Goal: Information Seeking & Learning: Compare options

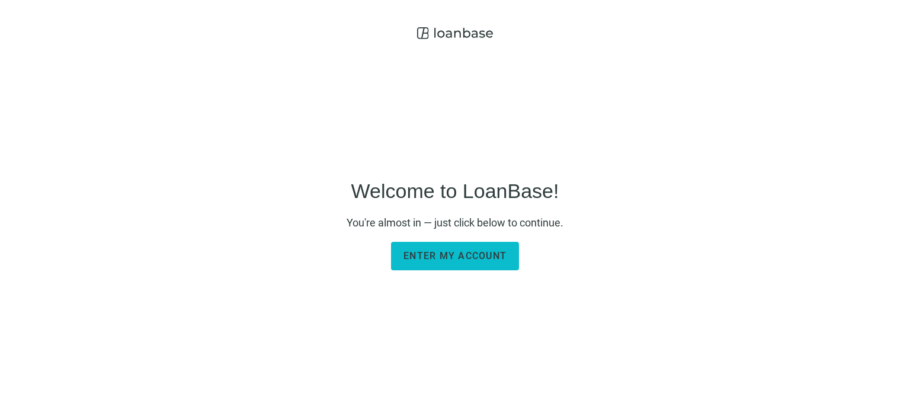
click at [461, 261] on button "Enter my account" at bounding box center [455, 256] width 128 height 28
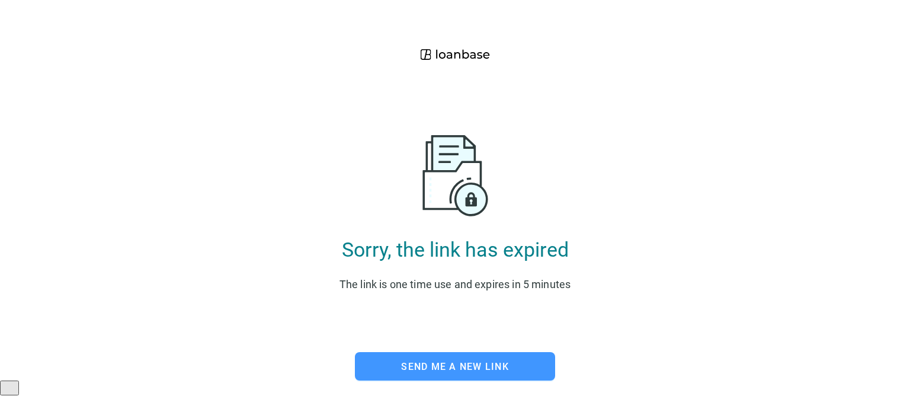
click at [438, 371] on span "Send me a new link" at bounding box center [455, 366] width 108 height 11
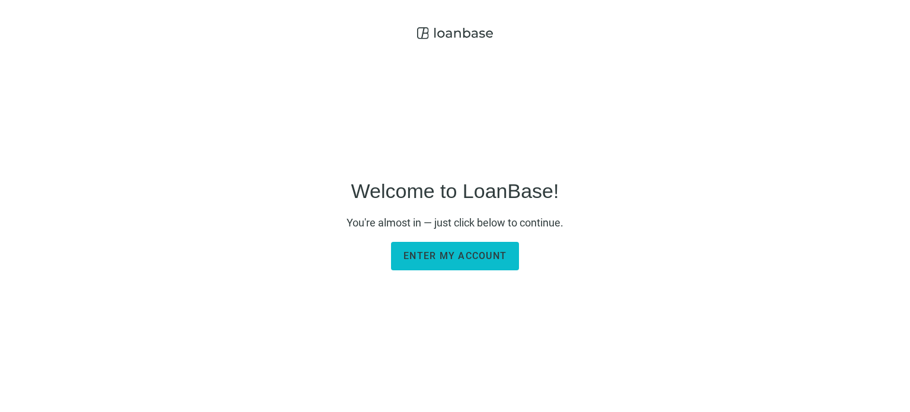
click at [467, 255] on span "Enter my account" at bounding box center [454, 255] width 103 height 11
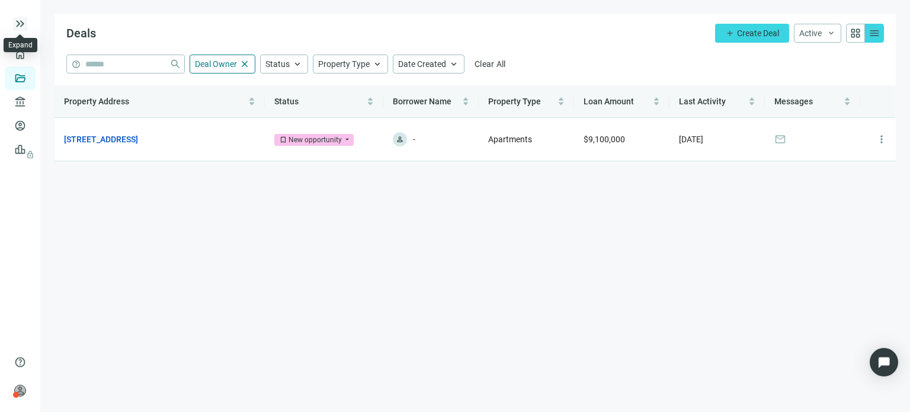
click at [19, 25] on span "keyboard_double_arrow_right" at bounding box center [20, 24] width 14 height 14
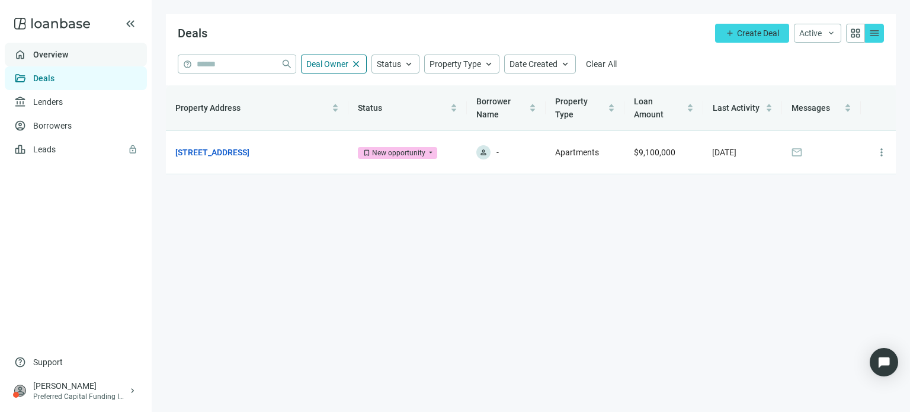
click at [39, 50] on link "Overview" at bounding box center [50, 54] width 35 height 9
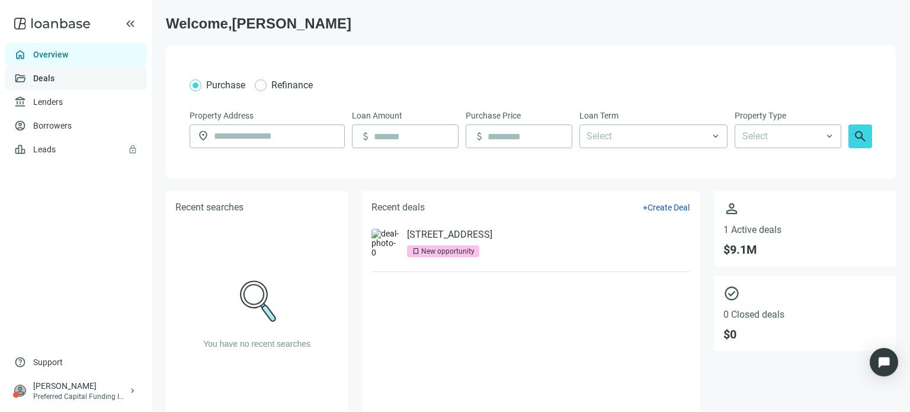
click at [54, 82] on link "Deals" at bounding box center [43, 77] width 21 height 9
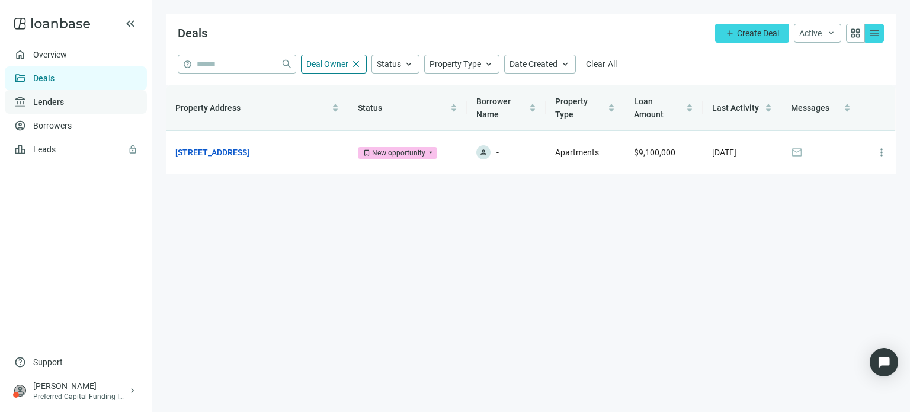
click at [47, 101] on link "Lenders" at bounding box center [48, 101] width 31 height 9
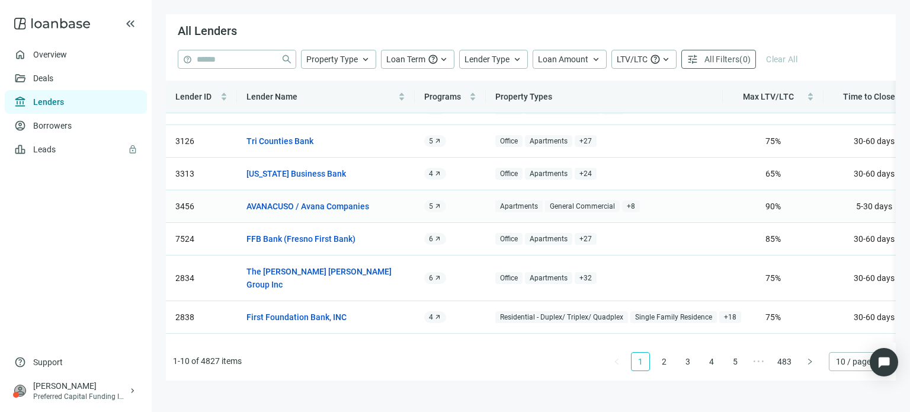
scroll to position [107, 0]
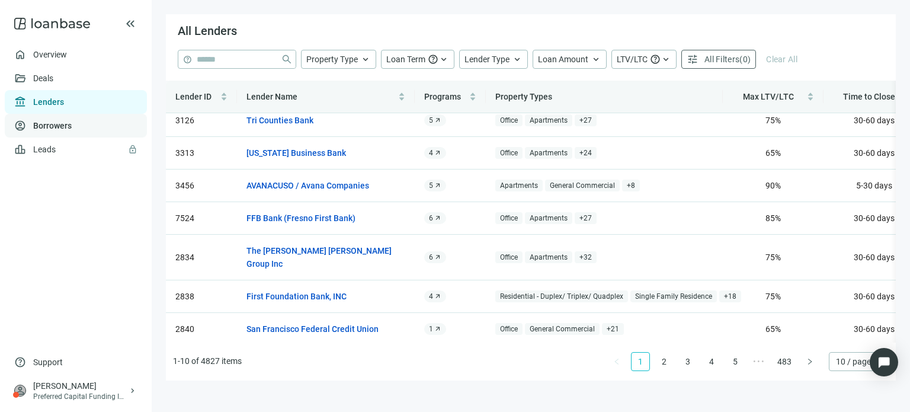
click at [67, 126] on link "Borrowers" at bounding box center [52, 125] width 38 height 9
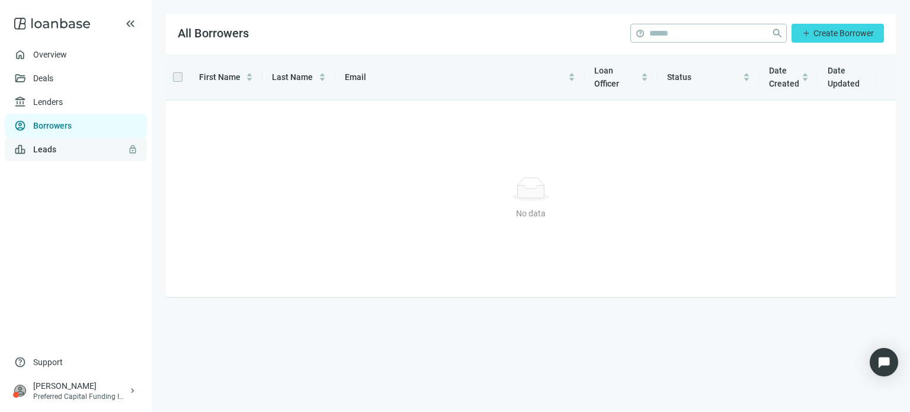
click at [48, 144] on link "Leads lock" at bounding box center [44, 148] width 23 height 9
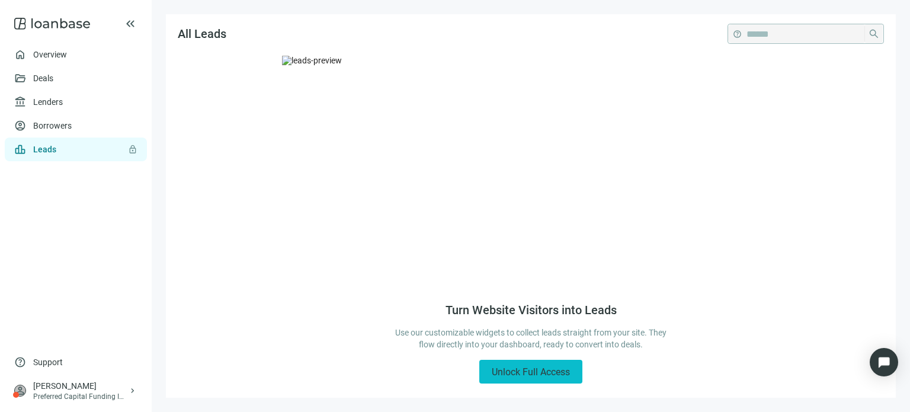
click at [522, 372] on span "Unlock Full Access" at bounding box center [530, 371] width 78 height 11
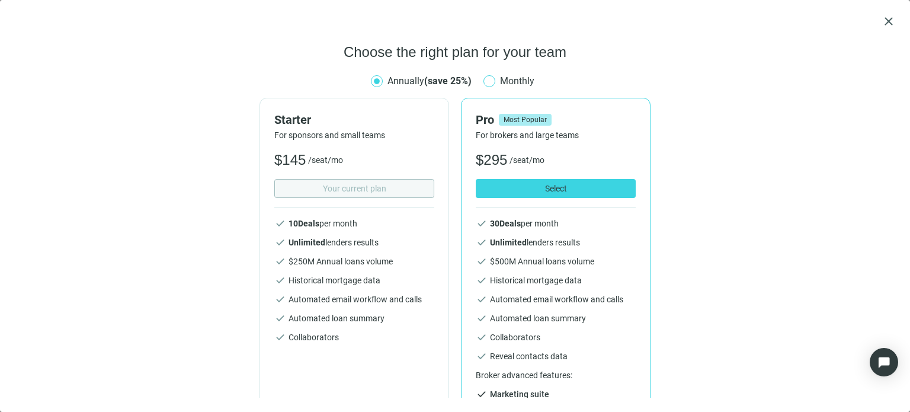
click at [495, 81] on span "Monthly" at bounding box center [517, 80] width 44 height 15
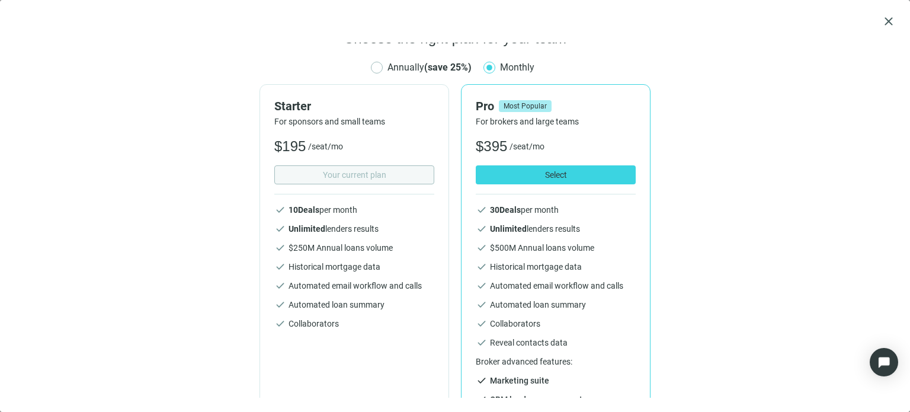
scroll to position [36, 0]
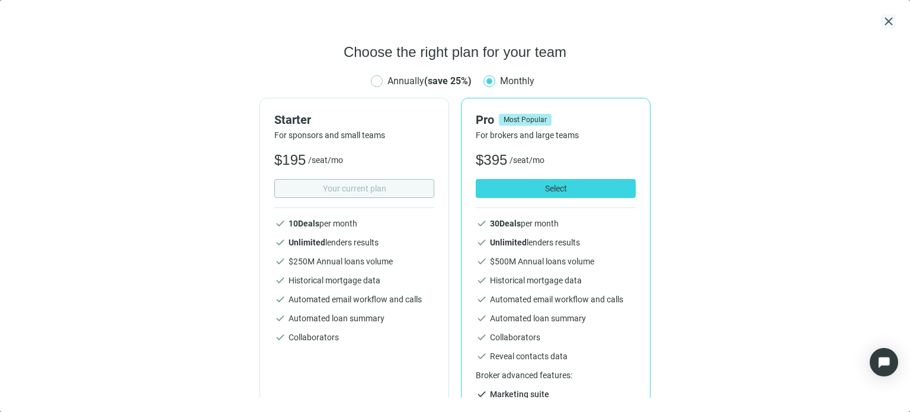
click at [883, 24] on span "close" at bounding box center [888, 21] width 14 height 14
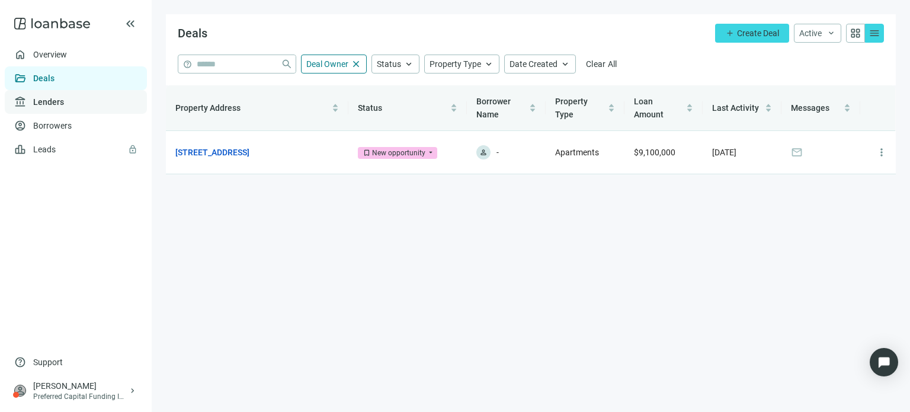
click at [37, 107] on link "Lenders" at bounding box center [48, 101] width 31 height 9
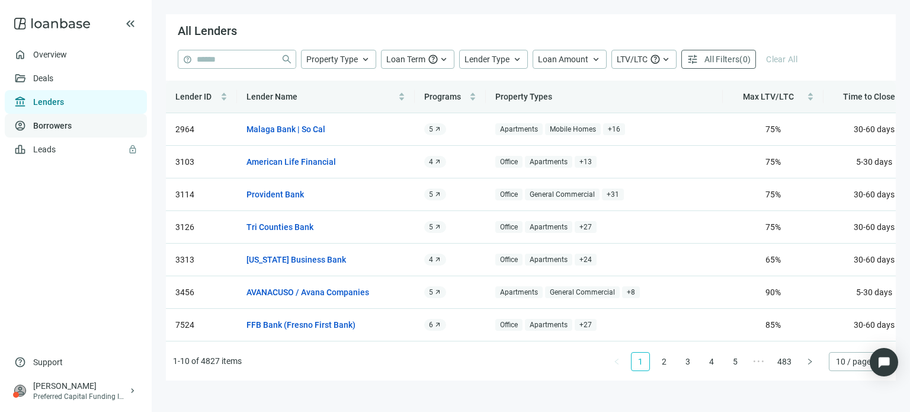
click at [34, 124] on link "Borrowers" at bounding box center [52, 125] width 38 height 9
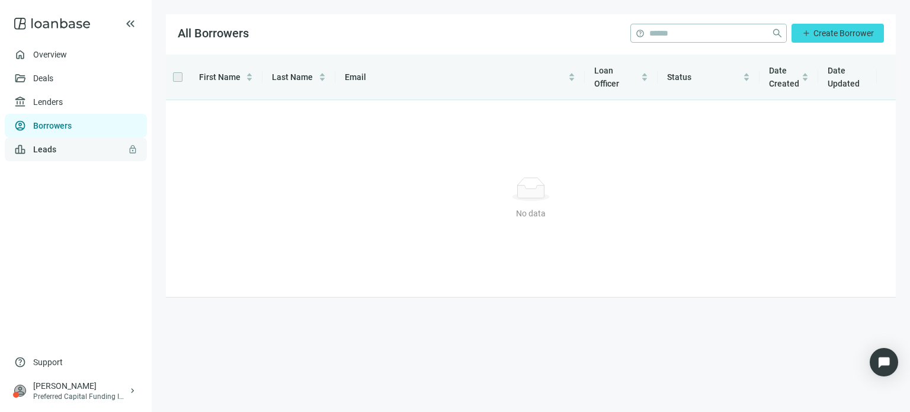
click at [33, 149] on link "Leads lock" at bounding box center [44, 148] width 23 height 9
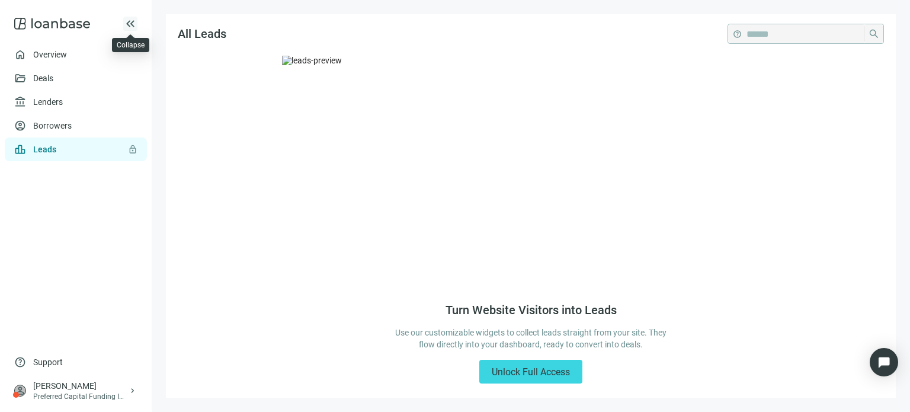
click at [128, 24] on span "keyboard_double_arrow_left" at bounding box center [130, 24] width 14 height 14
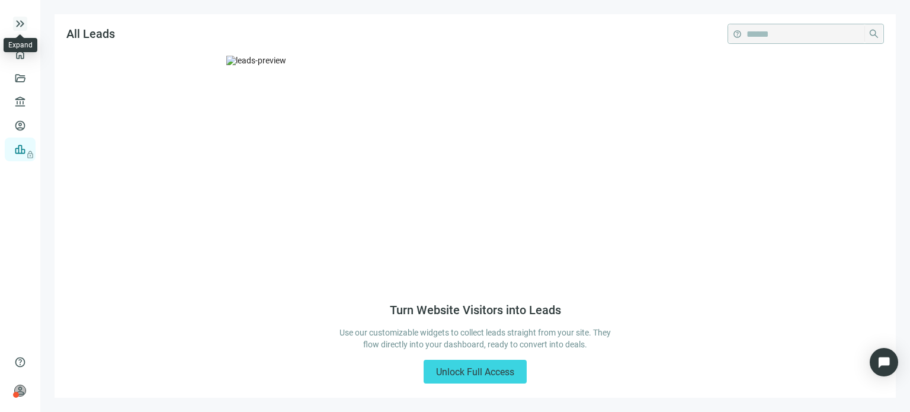
click at [18, 23] on span "keyboard_double_arrow_right" at bounding box center [20, 24] width 14 height 14
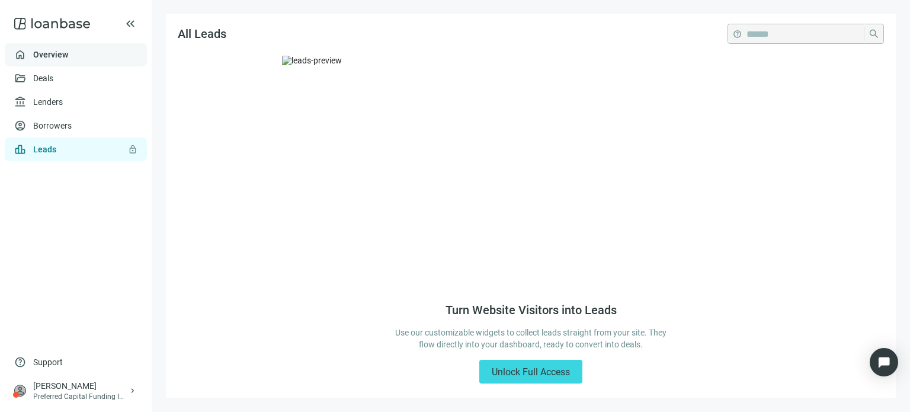
click at [33, 52] on link "Overview" at bounding box center [50, 54] width 35 height 9
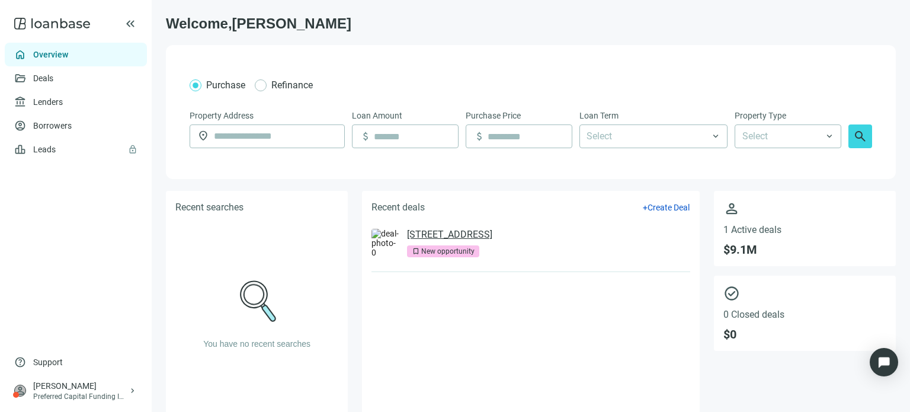
click at [434, 233] on link "[STREET_ADDRESS]" at bounding box center [449, 235] width 85 height 12
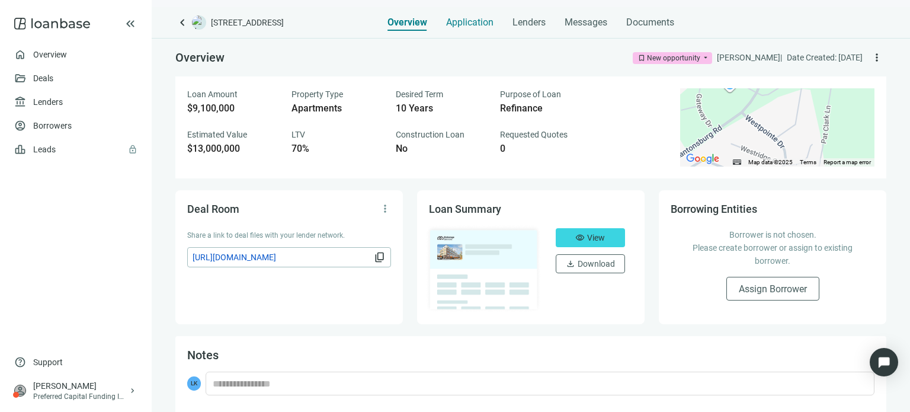
click at [456, 20] on span "Application" at bounding box center [469, 23] width 47 height 12
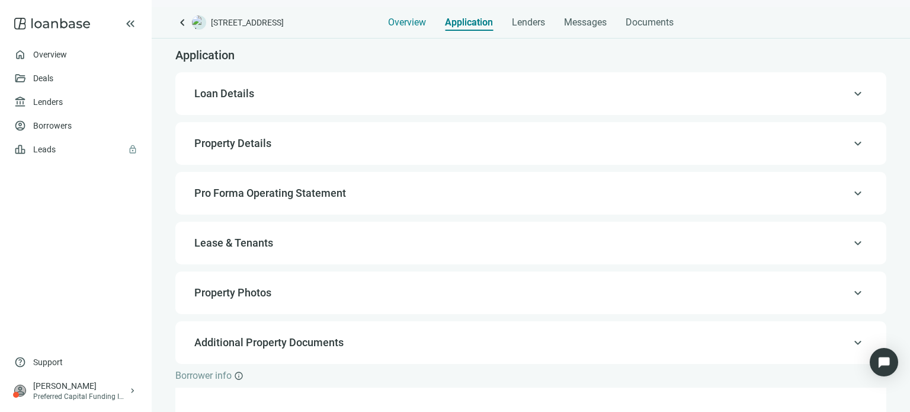
click at [388, 22] on span "Overview" at bounding box center [407, 23] width 38 height 12
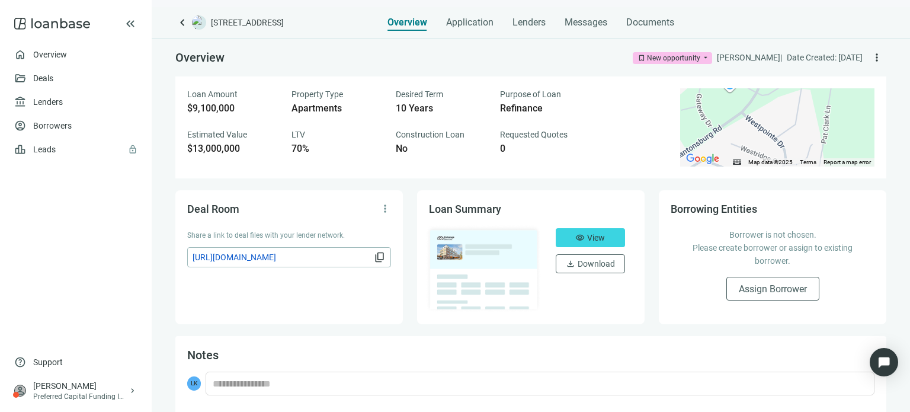
scroll to position [2, 0]
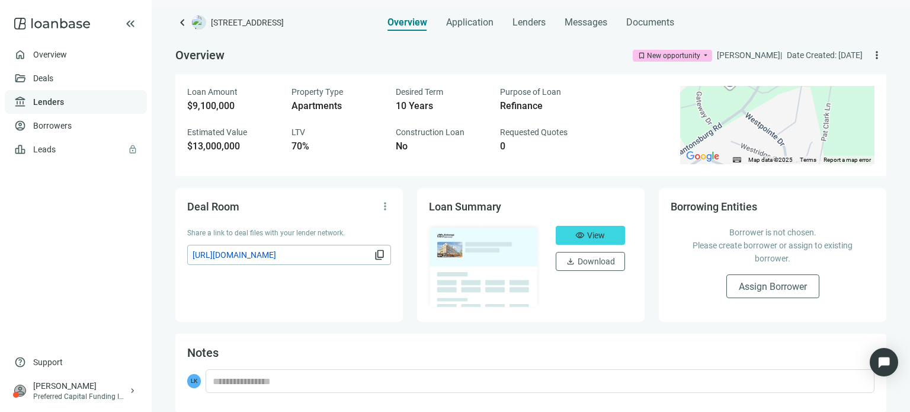
click at [48, 97] on link "Lenders" at bounding box center [48, 101] width 31 height 9
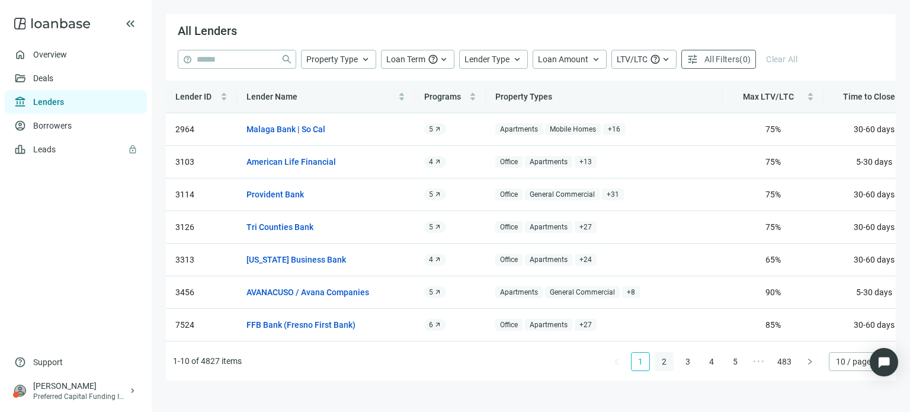
click at [663, 362] on link "2" at bounding box center [664, 361] width 18 height 18
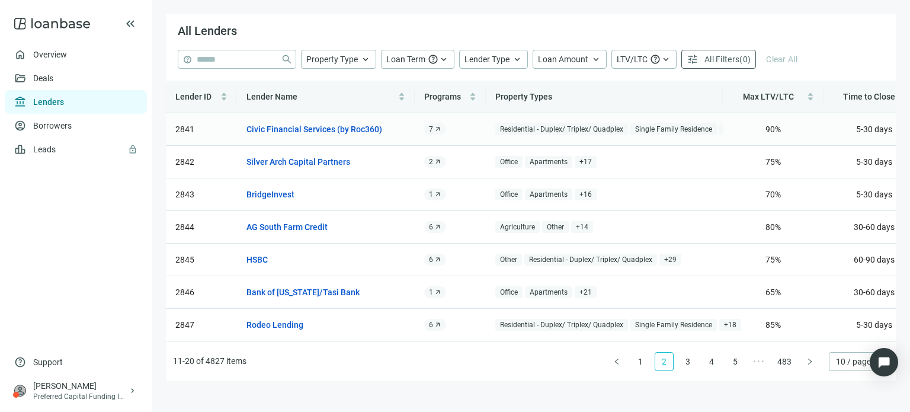
click at [430, 132] on span "7" at bounding box center [431, 128] width 4 height 9
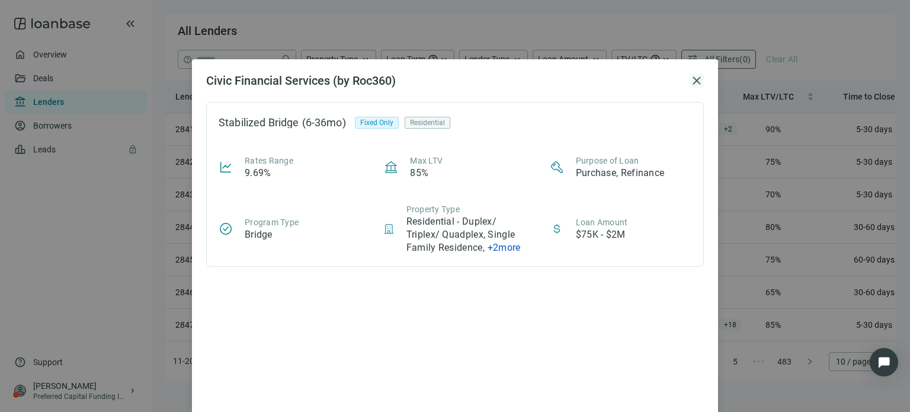
click at [692, 79] on span "close" at bounding box center [696, 80] width 14 height 14
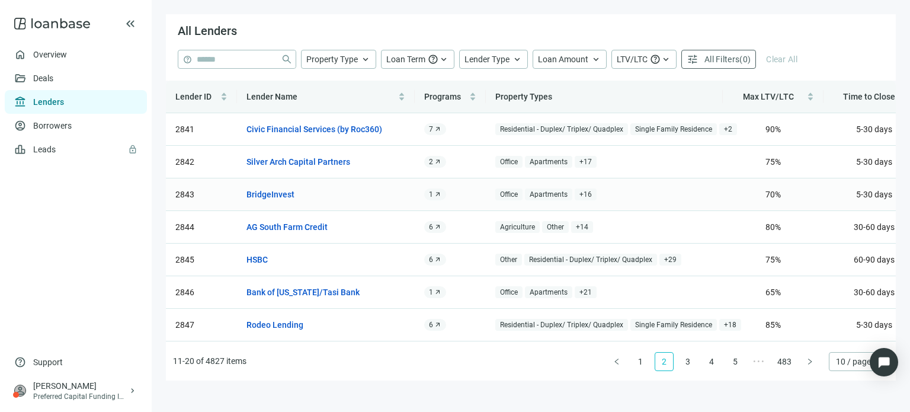
click at [428, 191] on div "1 arrow_outward" at bounding box center [435, 194] width 22 height 12
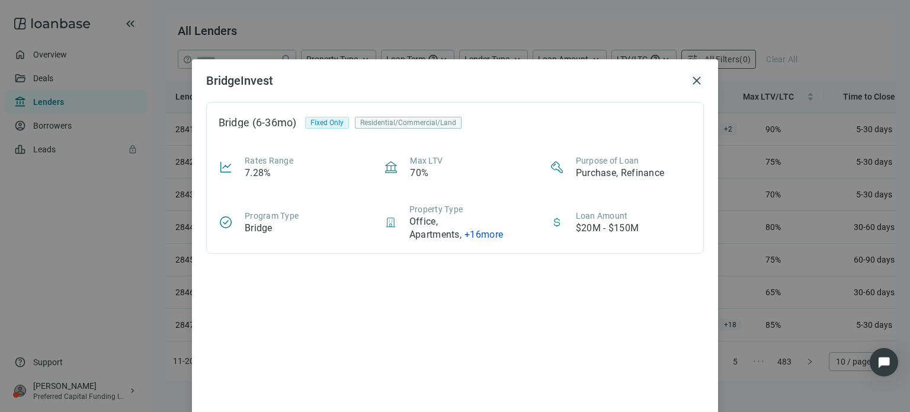
click at [689, 80] on span "close" at bounding box center [696, 80] width 14 height 14
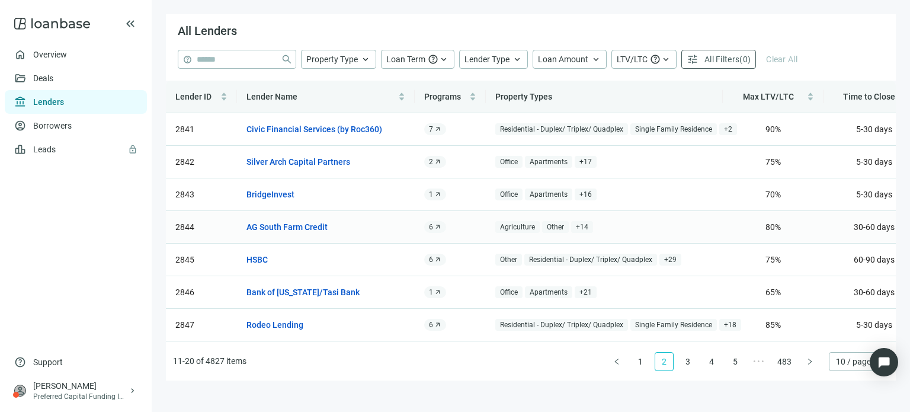
click at [429, 224] on span "6" at bounding box center [431, 226] width 4 height 9
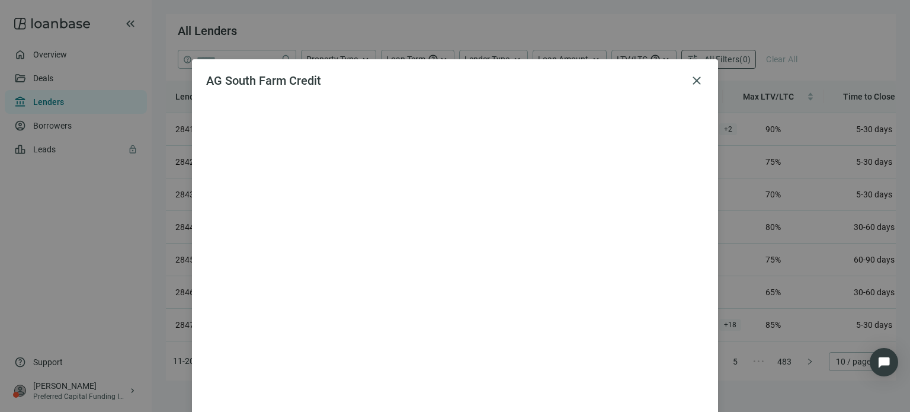
click at [532, 150] on div at bounding box center [454, 273] width 497 height 342
drag, startPoint x: 532, startPoint y: 150, endPoint x: 692, endPoint y: 81, distance: 174.2
click at [692, 81] on span "close" at bounding box center [696, 80] width 14 height 14
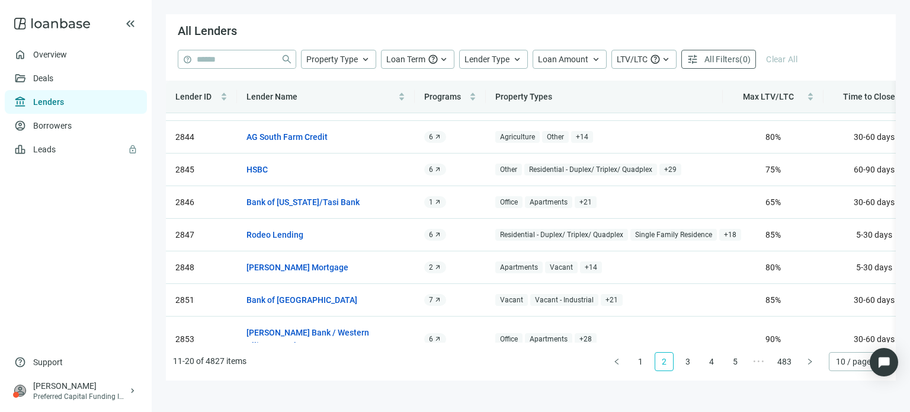
scroll to position [120, 0]
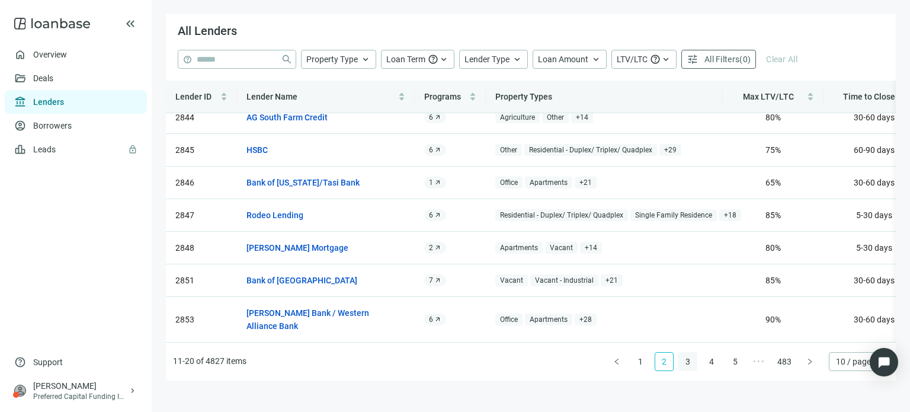
click at [689, 362] on link "3" at bounding box center [688, 361] width 18 height 18
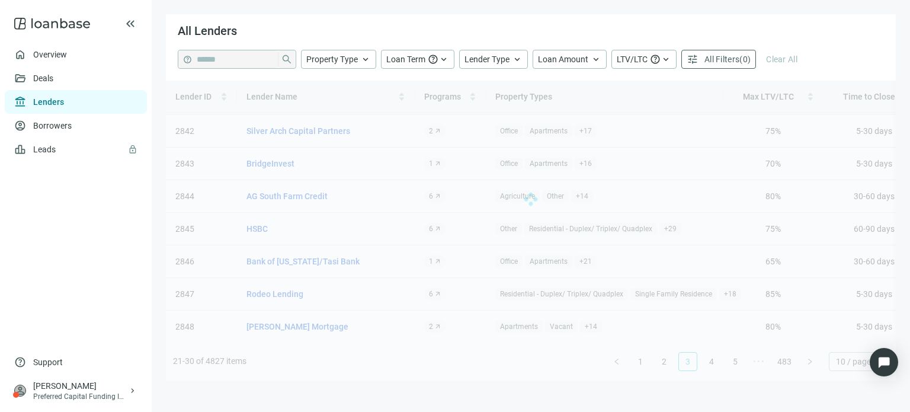
scroll to position [0, 0]
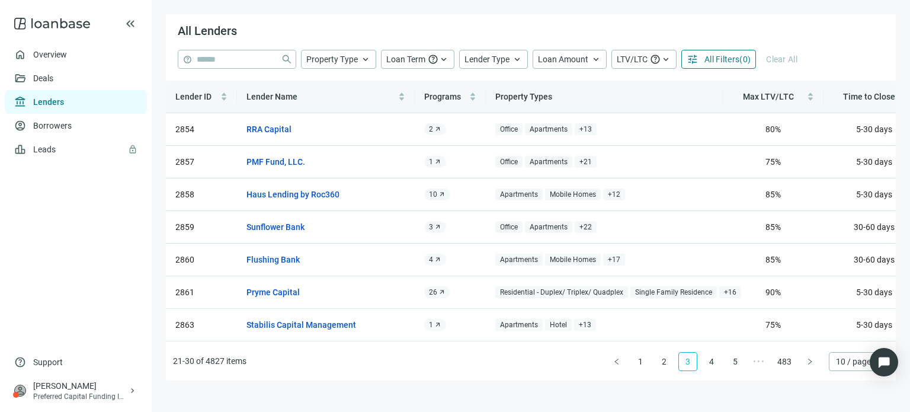
click at [700, 62] on button "tune All Filters ( 0 )" at bounding box center [718, 59] width 75 height 19
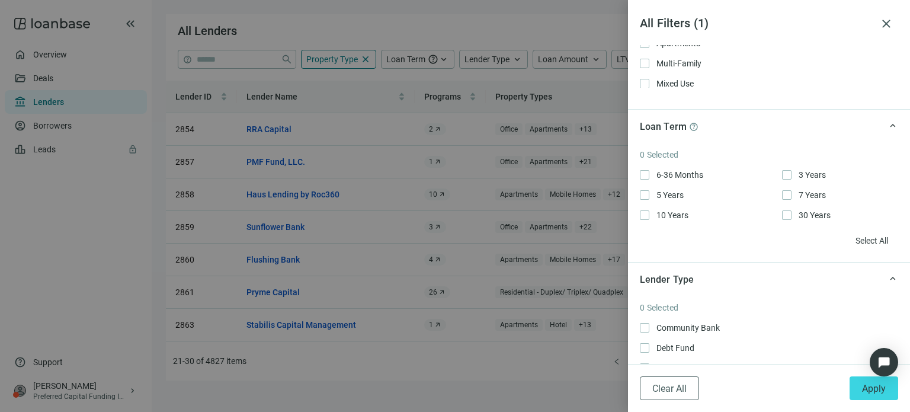
scroll to position [237, 0]
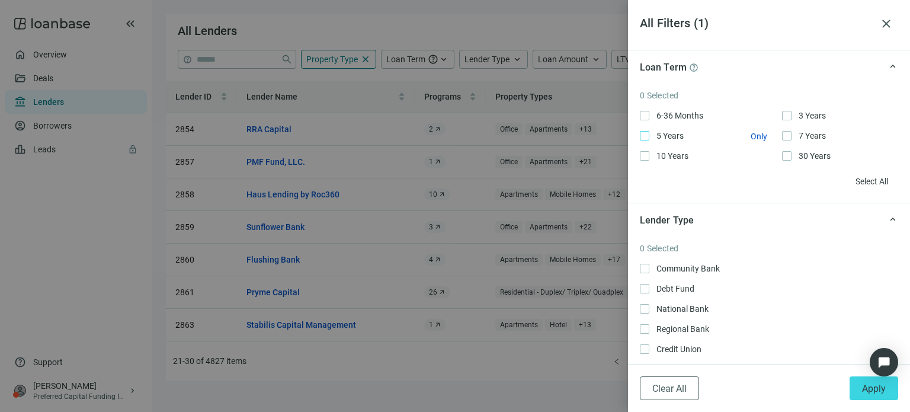
click at [649, 138] on span "5 Years Only" at bounding box center [668, 135] width 39 height 13
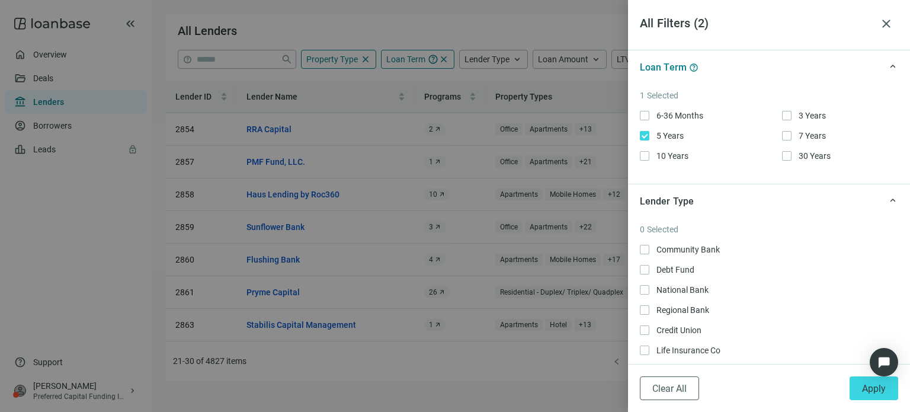
click at [780, 135] on div "6-36 Months Only 3 Years Only 5 Years Only 7 Years Only 10 Years Only 30 Years …" at bounding box center [768, 135] width 258 height 53
click at [486, 369] on div at bounding box center [455, 206] width 910 height 412
click at [615, 358] on div at bounding box center [455, 206] width 910 height 412
click at [744, 353] on label "Life Insurance Co Only" at bounding box center [768, 349] width 258 height 13
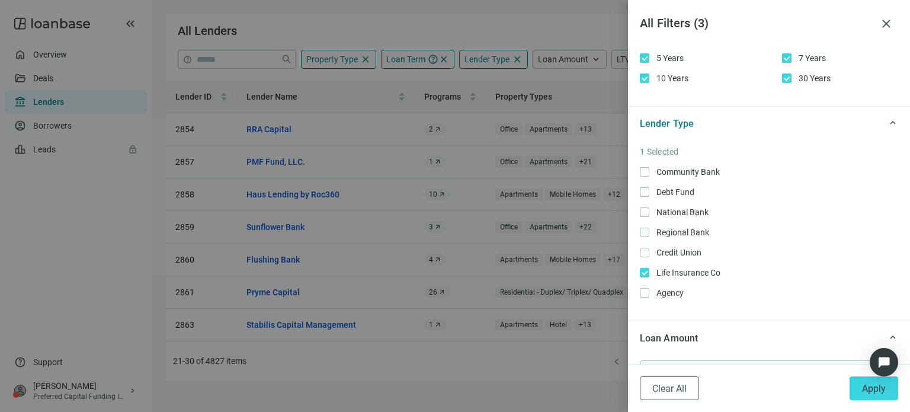
scroll to position [296, 0]
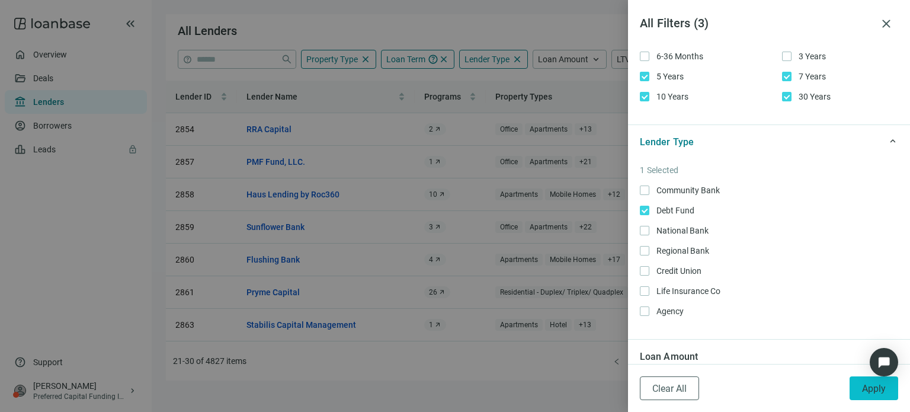
click at [862, 387] on span "Apply" at bounding box center [874, 388] width 24 height 11
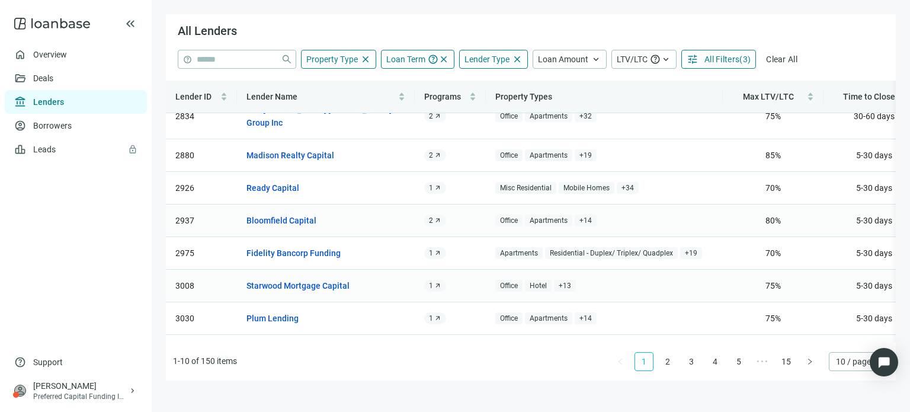
scroll to position [107, 0]
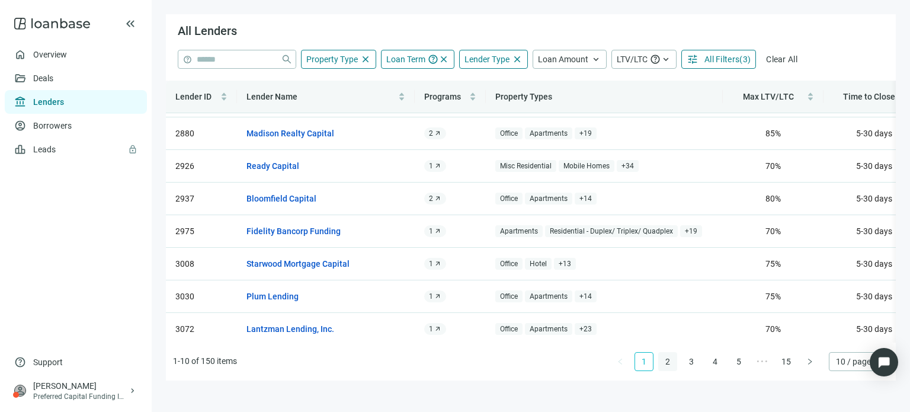
click at [664, 358] on link "2" at bounding box center [667, 361] width 18 height 18
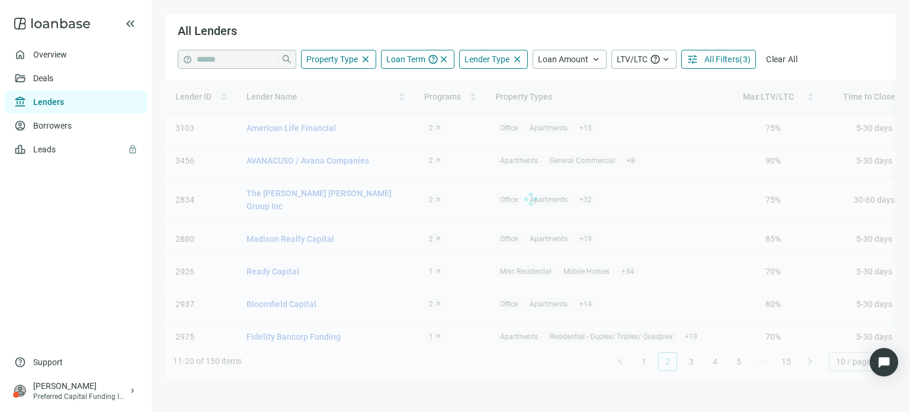
scroll to position [0, 0]
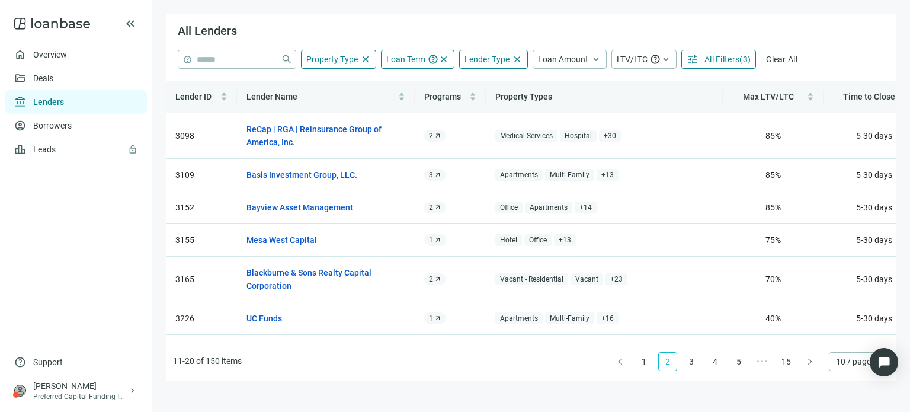
drag, startPoint x: 520, startPoint y: 291, endPoint x: 153, endPoint y: 286, distance: 367.2
click at [153, 286] on main "All Lenders help close Property Type close Loan Term help close Lender Type clo…" at bounding box center [531, 206] width 758 height 412
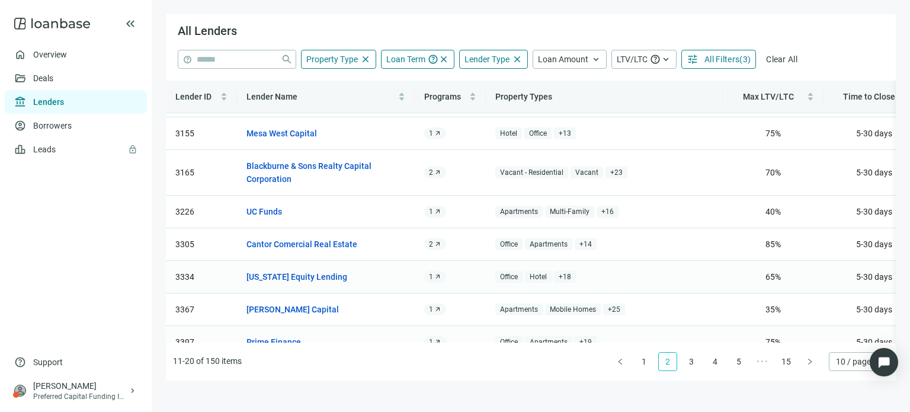
scroll to position [133, 0]
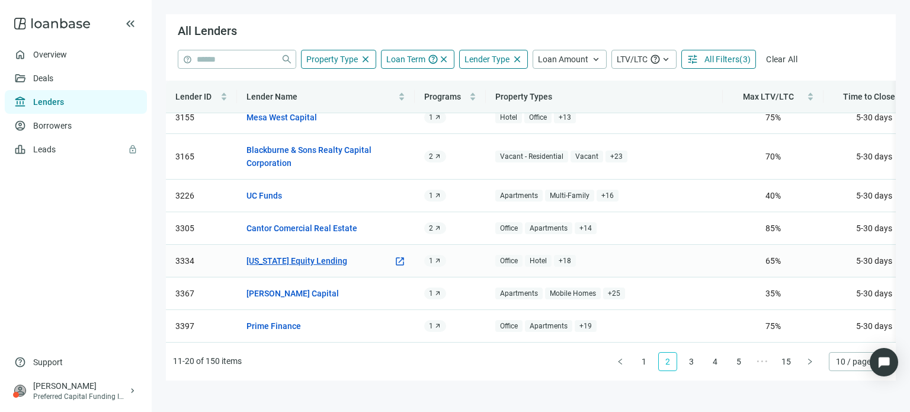
click at [323, 254] on link "[US_STATE] Equity Lending" at bounding box center [296, 260] width 101 height 13
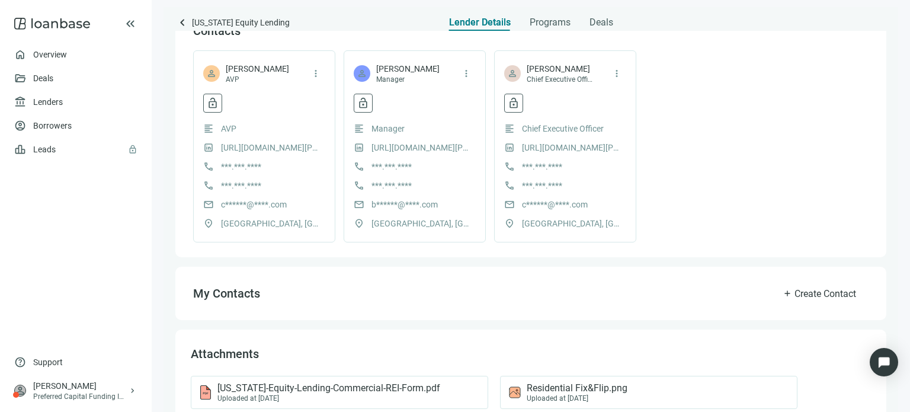
scroll to position [237, 0]
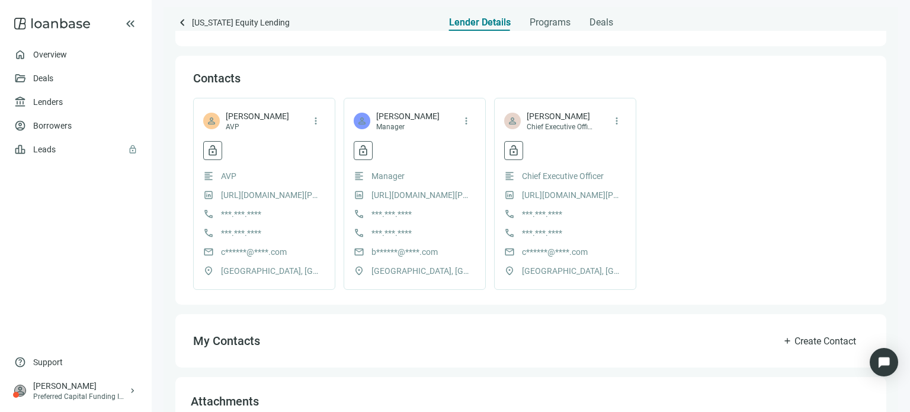
click at [383, 252] on span "b******@****.com" at bounding box center [404, 251] width 66 height 13
click at [367, 156] on span "lock_open" at bounding box center [363, 150] width 12 height 12
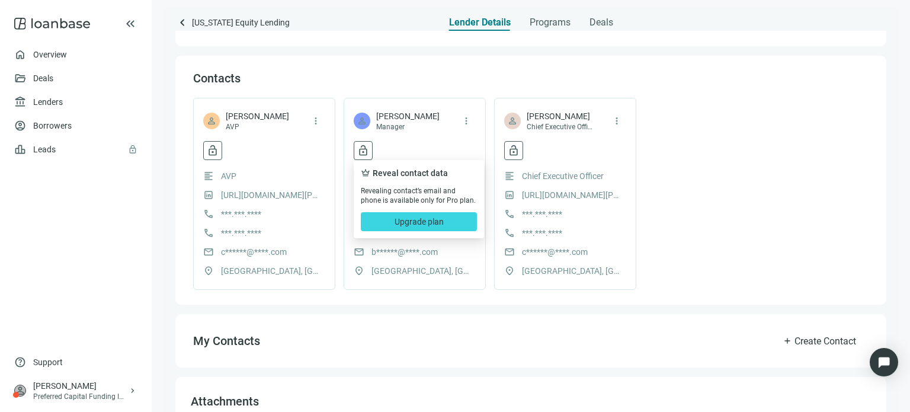
click at [392, 153] on div "lock_open crown Reveal contact data Revealing contact’s email and phone is avai…" at bounding box center [414, 150] width 122 height 19
click at [408, 332] on div "My Contacts add Create Contact" at bounding box center [530, 341] width 675 height 24
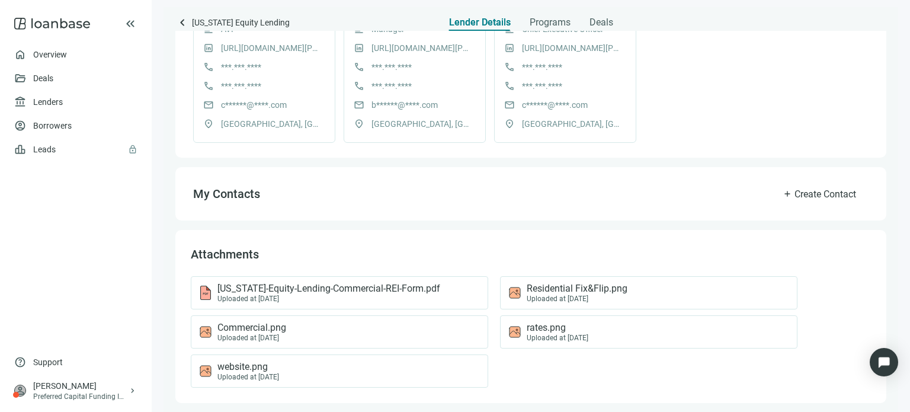
scroll to position [390, 0]
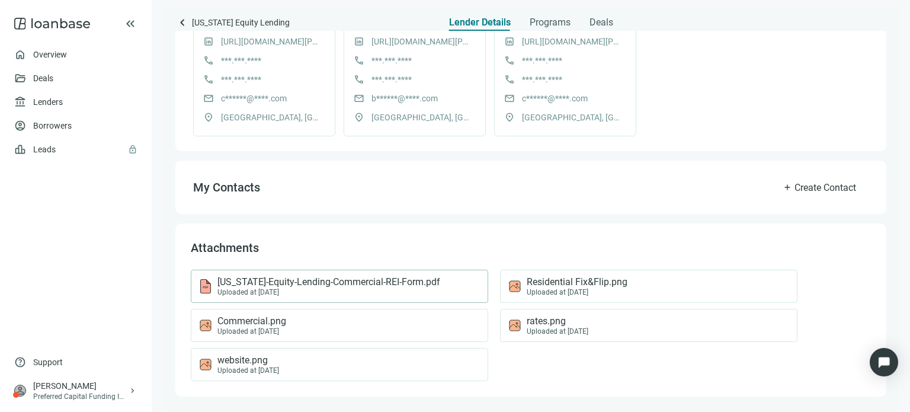
click at [320, 286] on span "[US_STATE]-Equity-Lending-Commercial-REI-Form.pdf" at bounding box center [328, 282] width 223 height 12
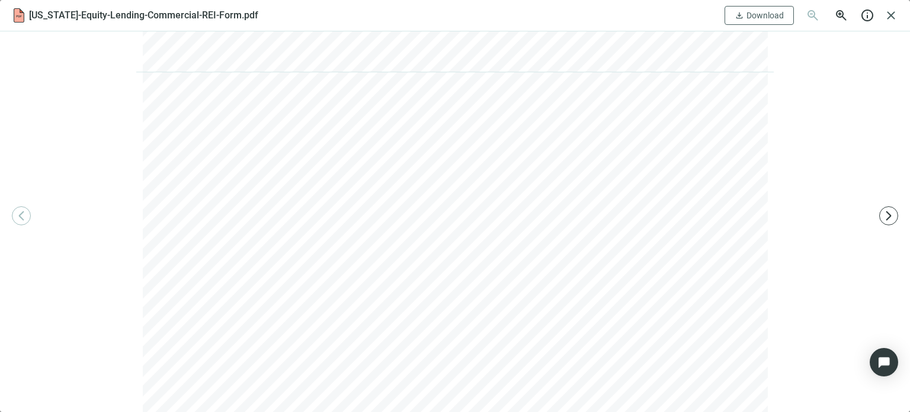
scroll to position [1599, 0]
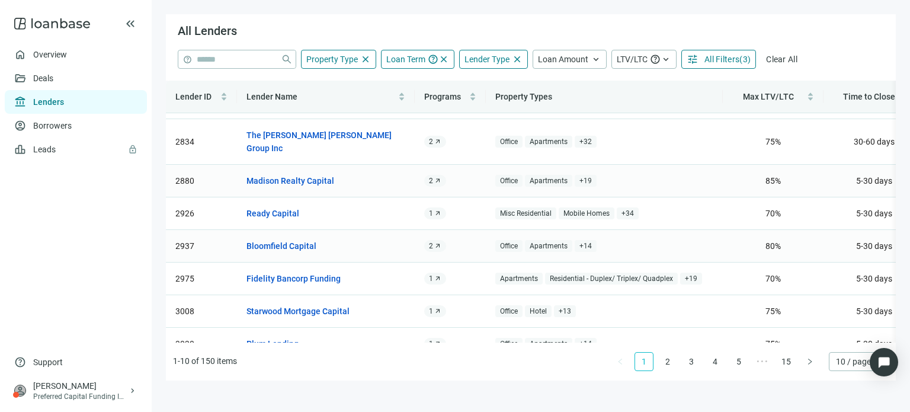
scroll to position [107, 0]
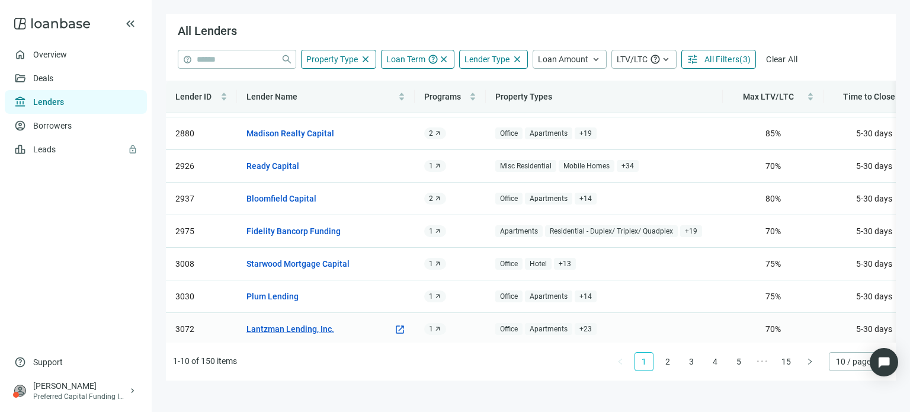
click at [300, 322] on link "Lantzman Lending, Inc." at bounding box center [290, 328] width 88 height 13
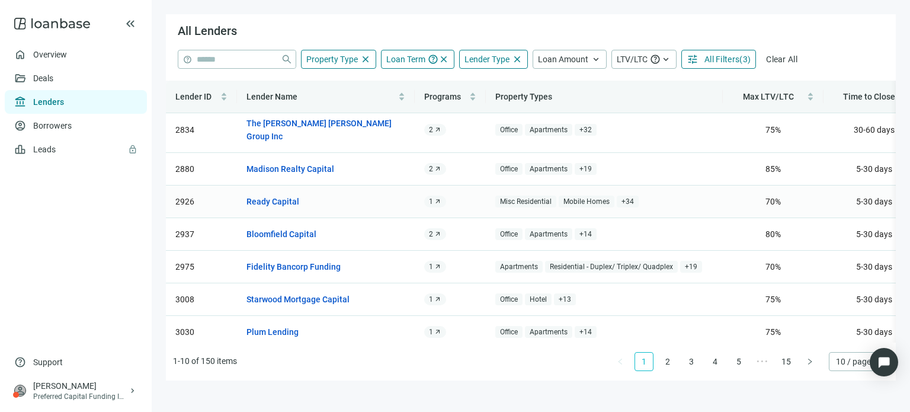
scroll to position [107, 0]
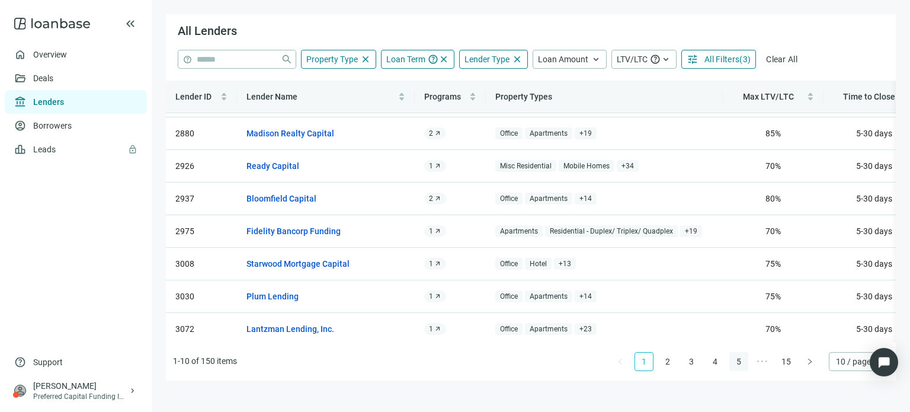
click at [708, 359] on link "4" at bounding box center [715, 361] width 18 height 18
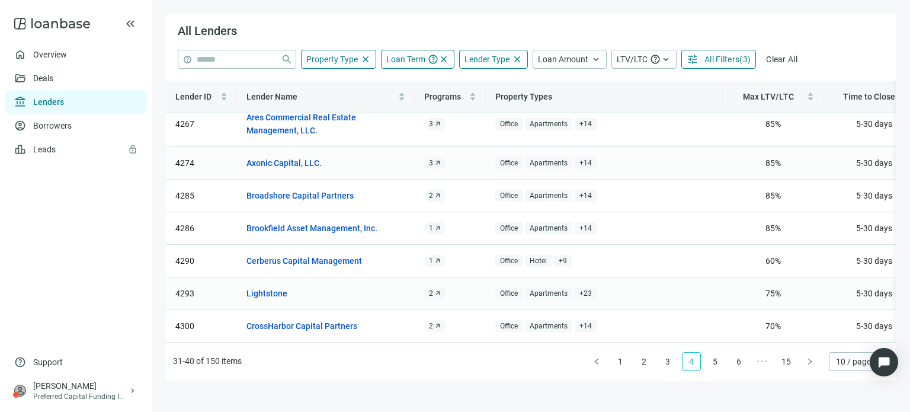
scroll to position [120, 0]
click at [715, 358] on link "5" at bounding box center [715, 361] width 18 height 18
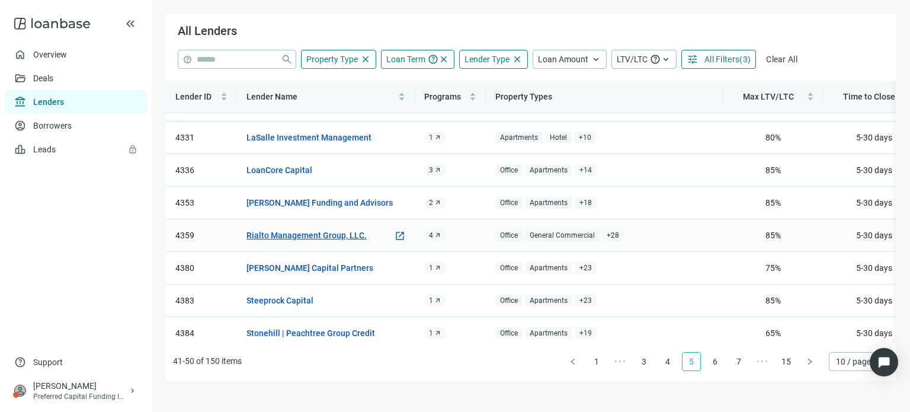
scroll to position [107, 0]
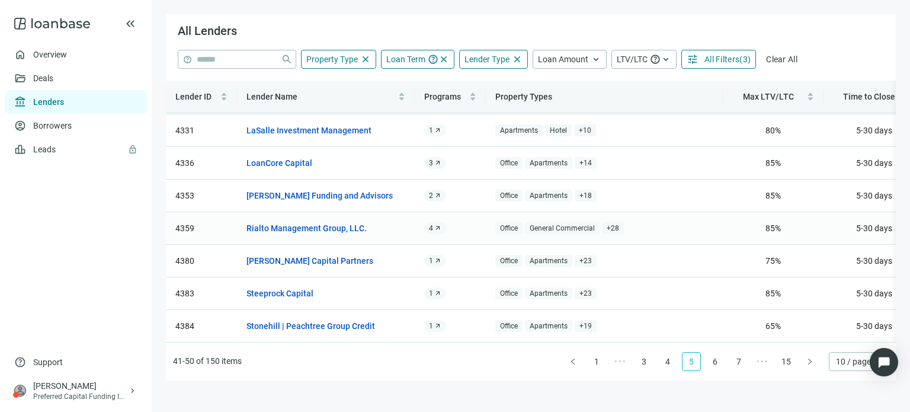
click at [434, 224] on span "arrow_outward" at bounding box center [437, 227] width 7 height 7
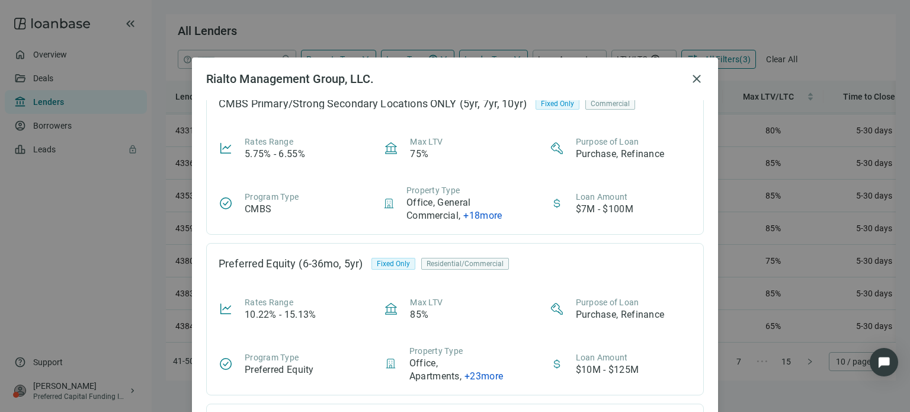
scroll to position [0, 0]
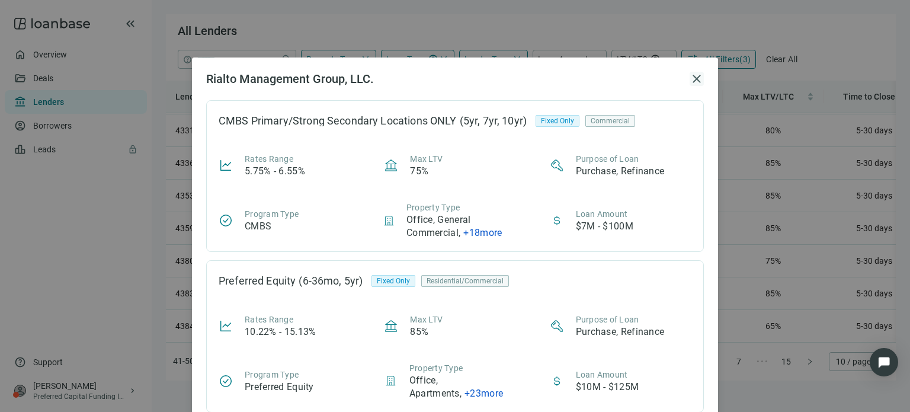
click at [689, 80] on span "close" at bounding box center [696, 79] width 14 height 14
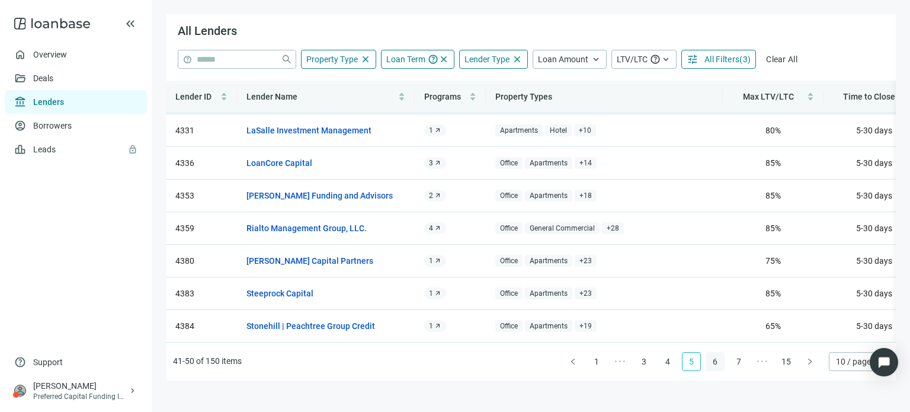
click at [708, 361] on link "6" at bounding box center [715, 361] width 18 height 18
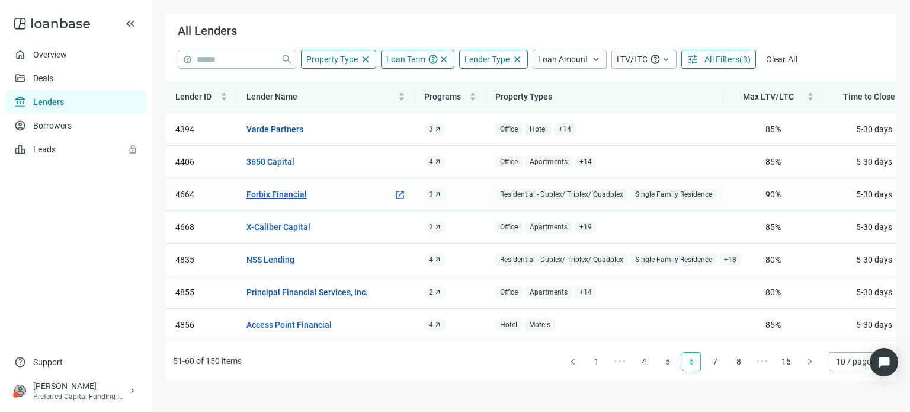
click at [282, 196] on link "Forbix Financial" at bounding box center [276, 194] width 60 height 13
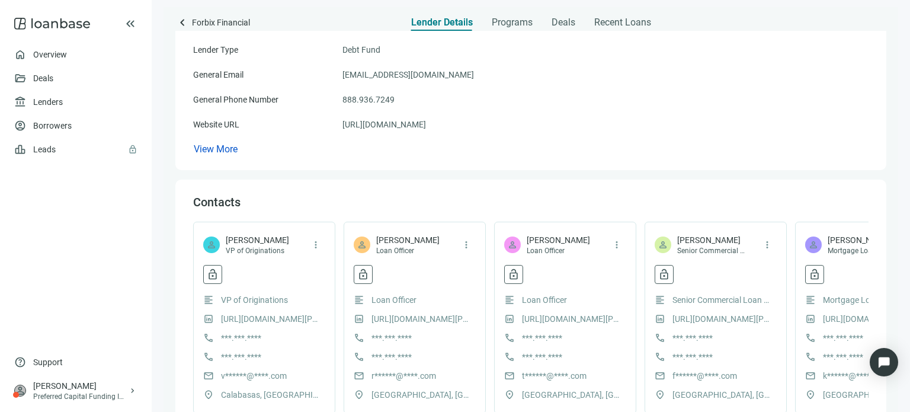
scroll to position [178, 0]
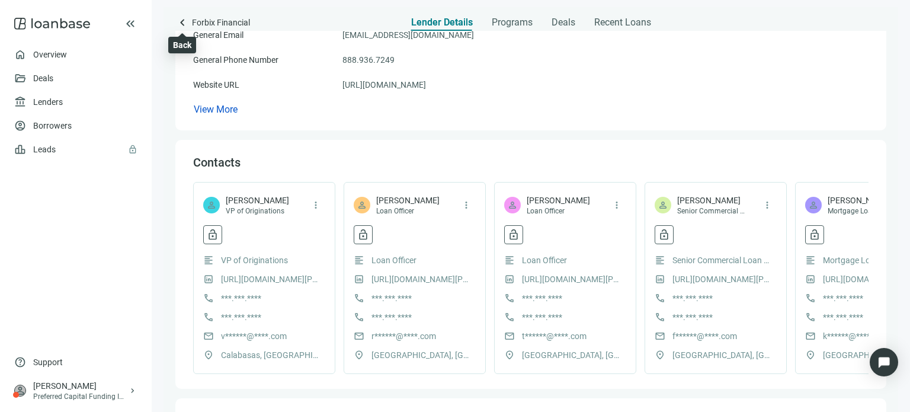
click at [182, 23] on span "keyboard_arrow_left" at bounding box center [182, 22] width 14 height 14
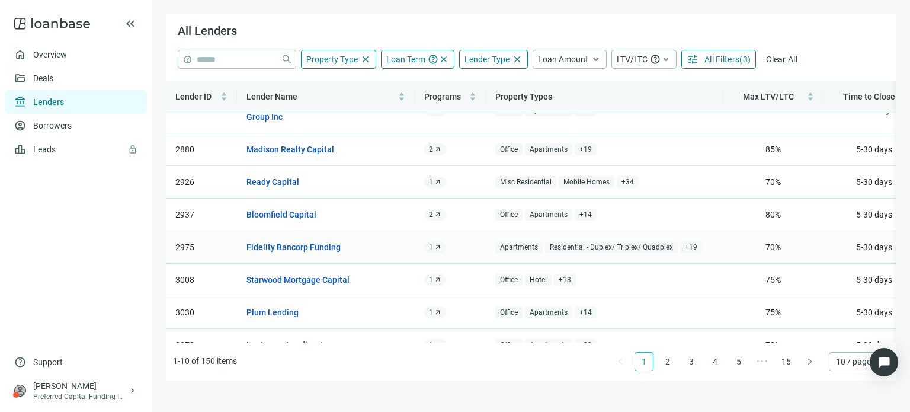
scroll to position [107, 0]
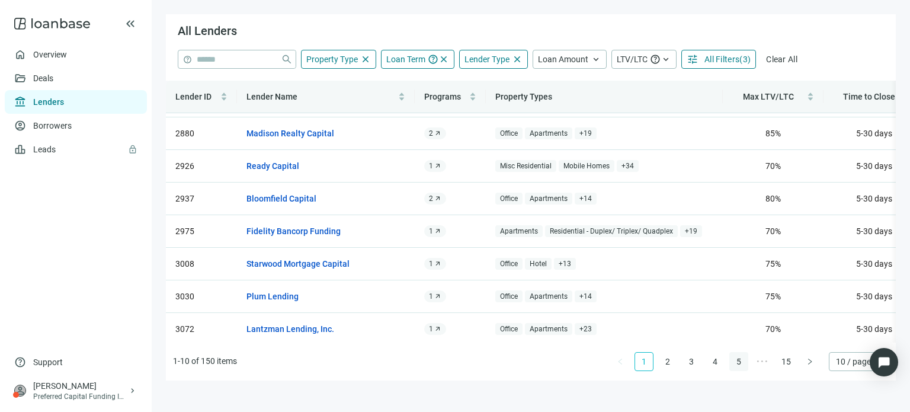
click at [738, 359] on link "5" at bounding box center [739, 361] width 18 height 18
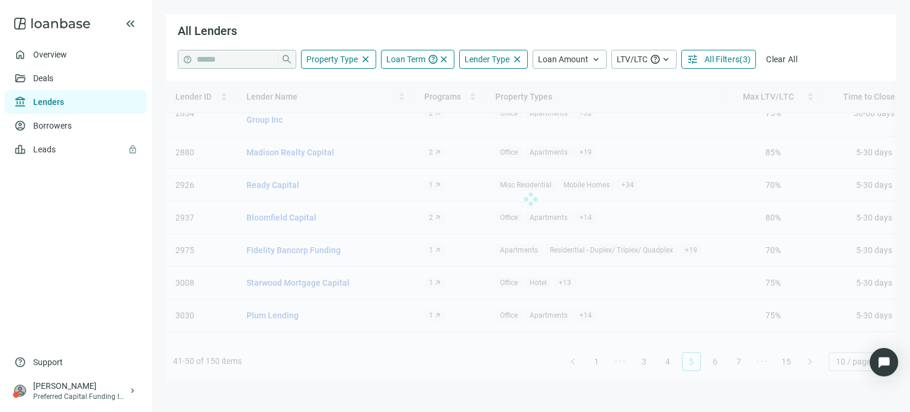
scroll to position [0, 0]
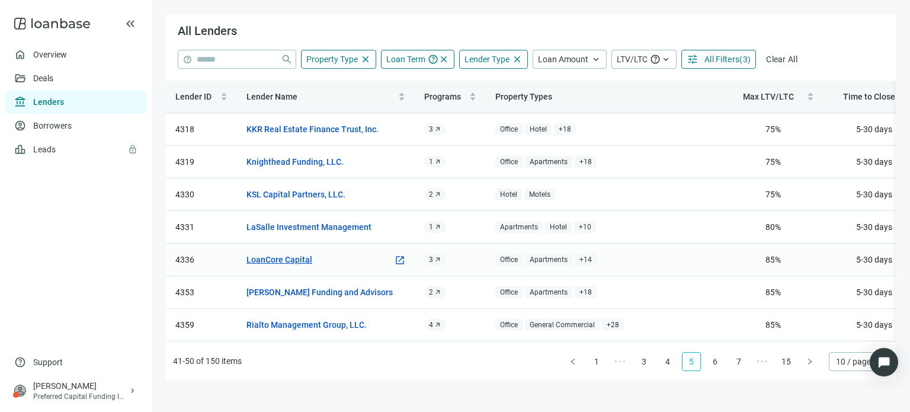
click at [294, 258] on link "LoanCore Capital" at bounding box center [279, 259] width 66 height 13
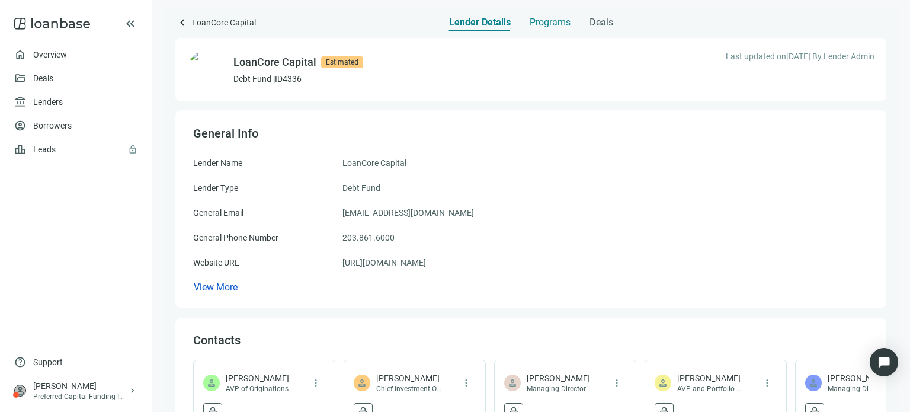
click at [540, 20] on span "Programs" at bounding box center [549, 23] width 41 height 12
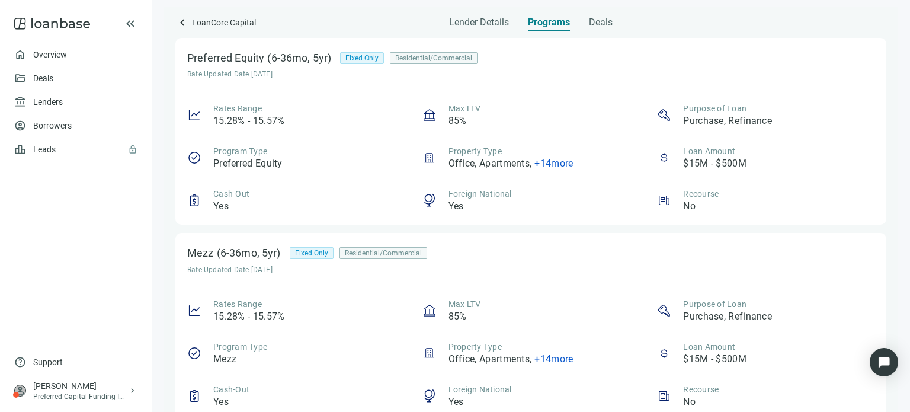
scroll to position [59, 0]
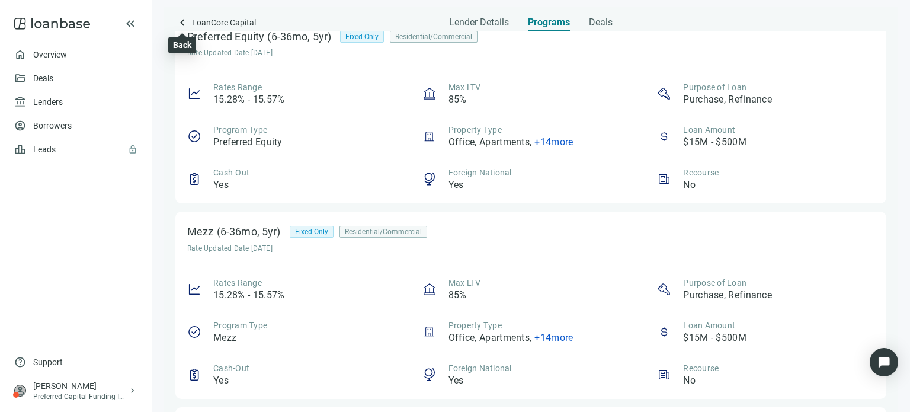
click at [179, 23] on span "keyboard_arrow_left" at bounding box center [182, 22] width 14 height 14
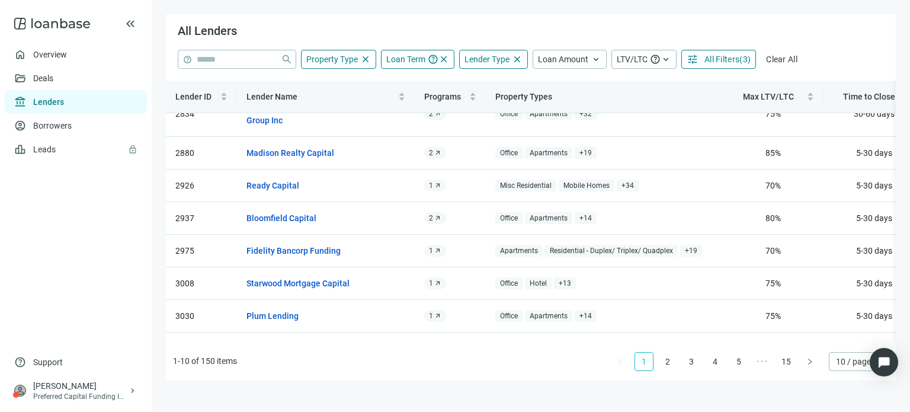
scroll to position [107, 0]
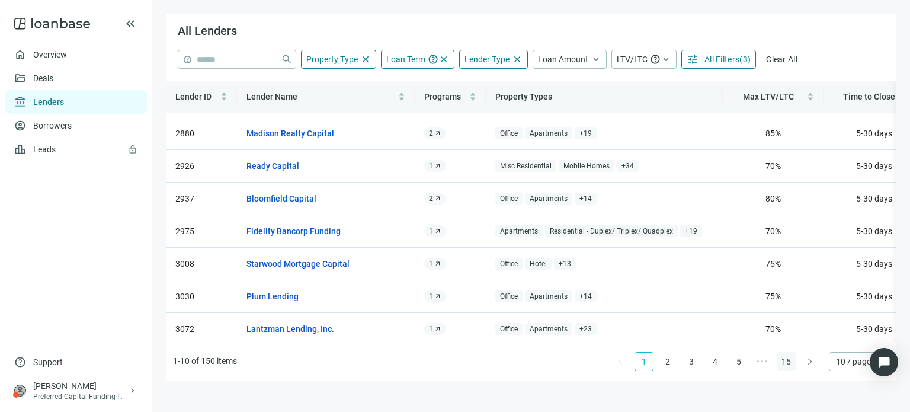
click at [783, 358] on link "15" at bounding box center [786, 361] width 18 height 18
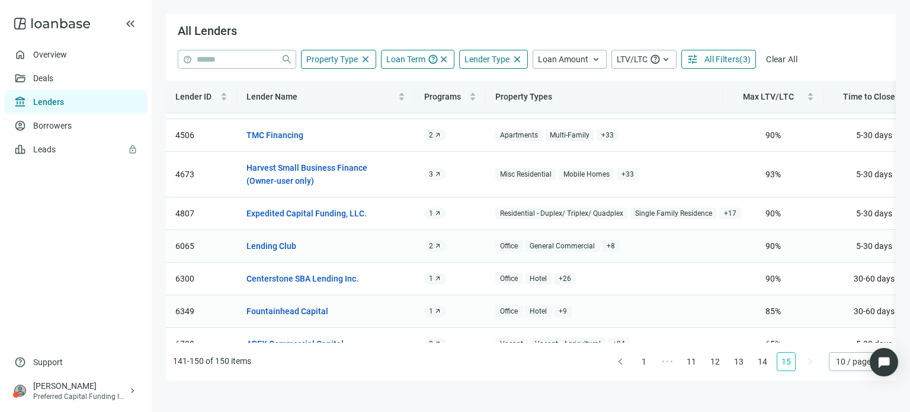
scroll to position [118, 0]
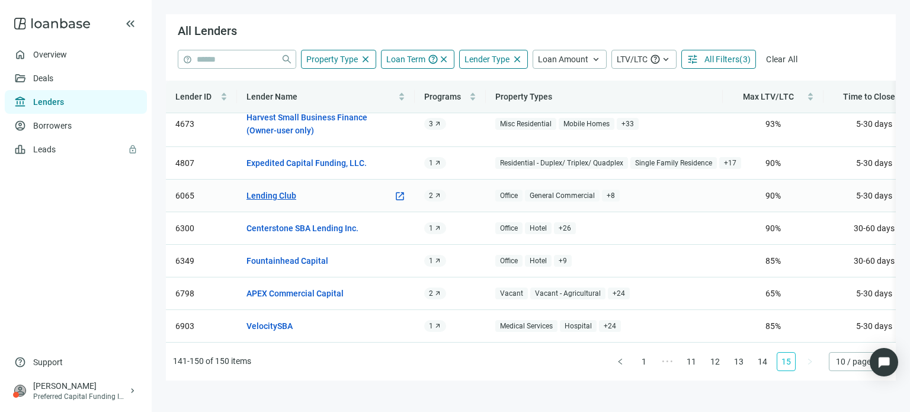
click at [294, 189] on link "Lending Club" at bounding box center [271, 195] width 50 height 13
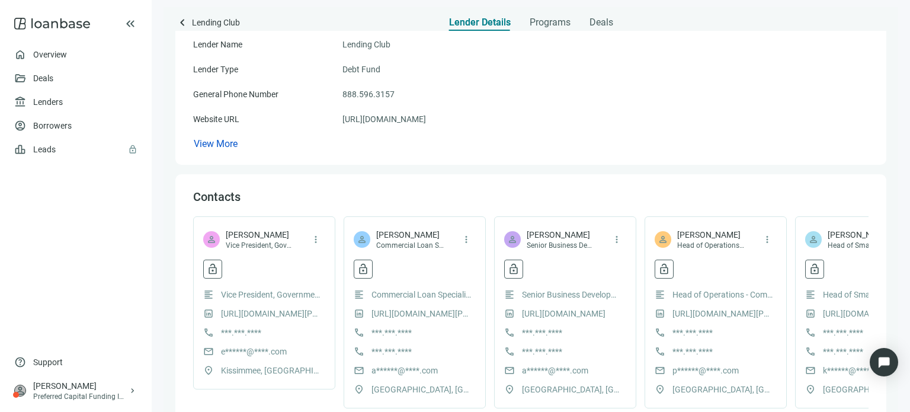
scroll to position [59, 0]
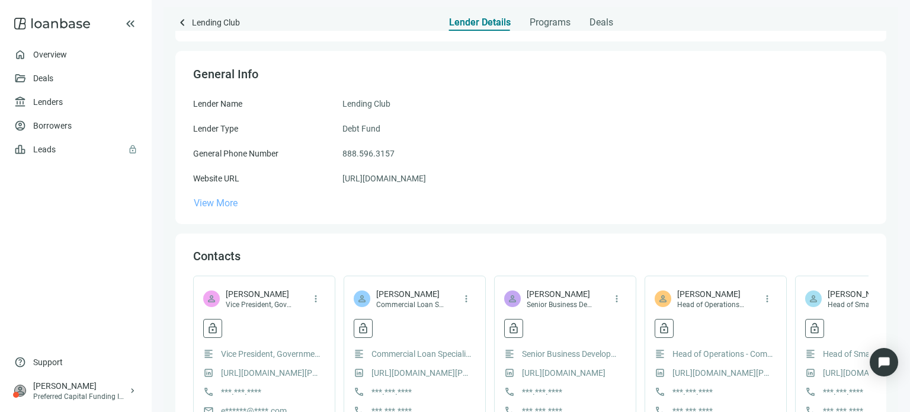
click at [227, 205] on span "View More" at bounding box center [216, 202] width 44 height 11
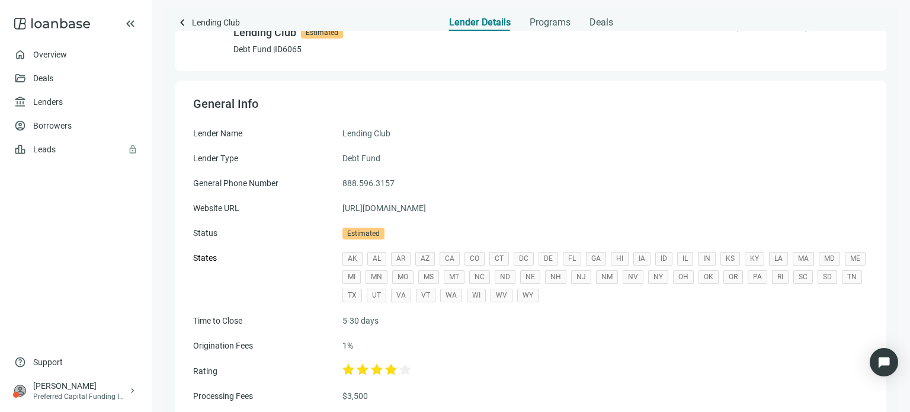
scroll to position [0, 0]
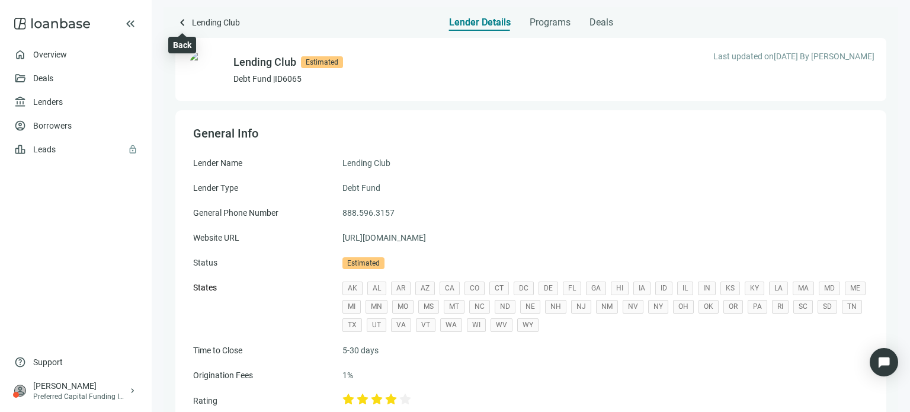
click at [178, 24] on span "keyboard_arrow_left" at bounding box center [182, 22] width 14 height 14
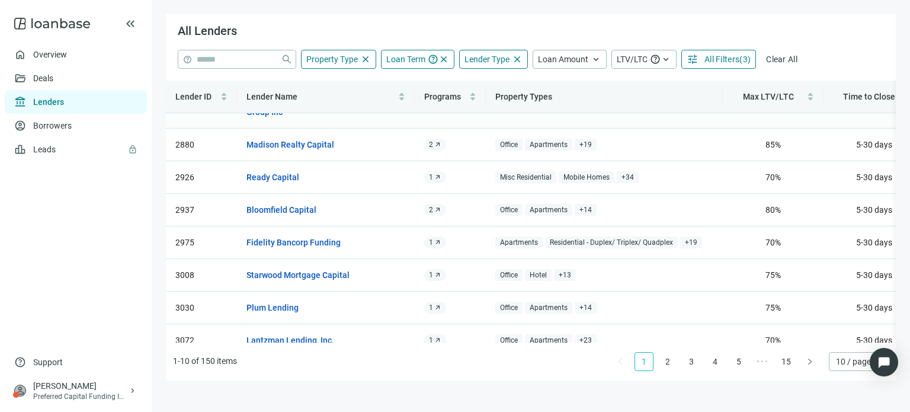
scroll to position [107, 0]
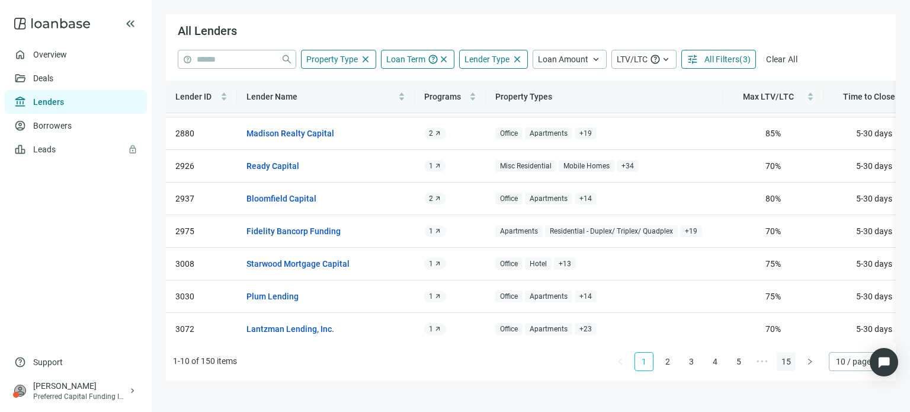
click at [785, 364] on link "15" at bounding box center [786, 361] width 18 height 18
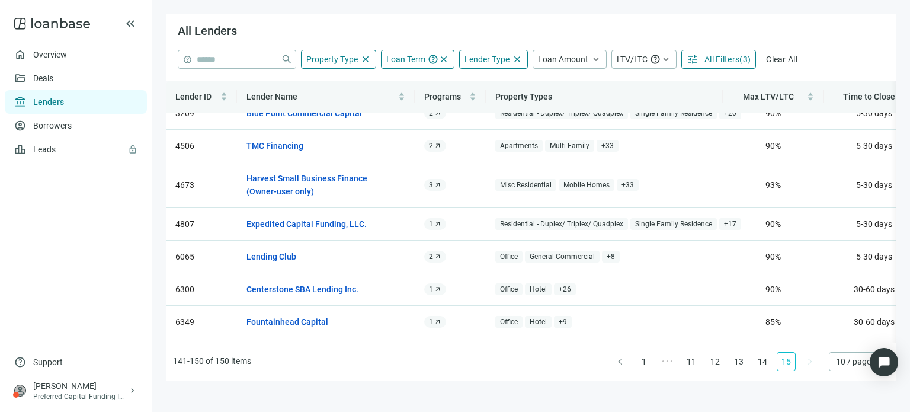
scroll to position [0, 0]
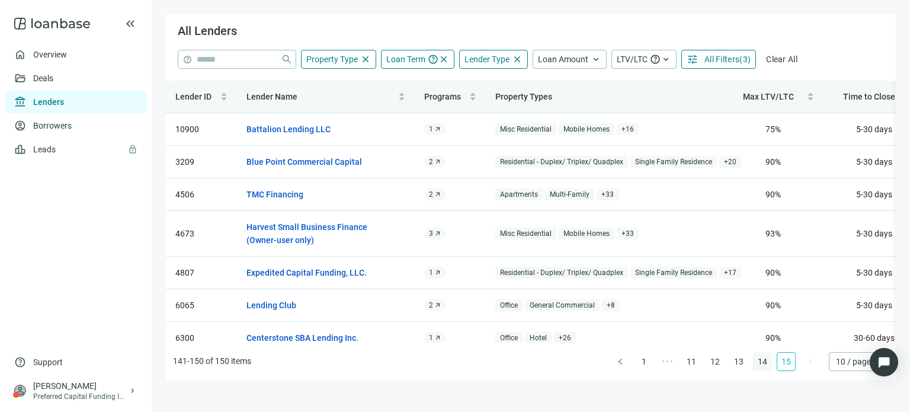
click at [763, 364] on link "14" at bounding box center [762, 361] width 18 height 18
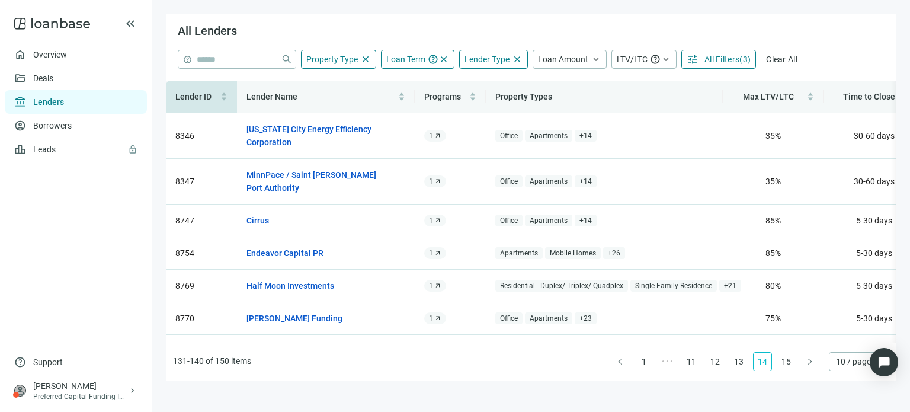
click at [175, 91] on div "Lender ID" at bounding box center [201, 96] width 52 height 13
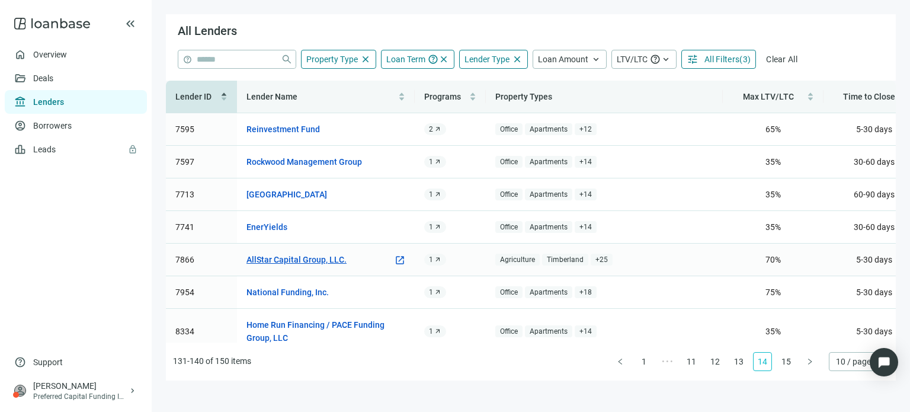
click at [327, 258] on link "AllStar Capital Group, LLC." at bounding box center [296, 259] width 100 height 13
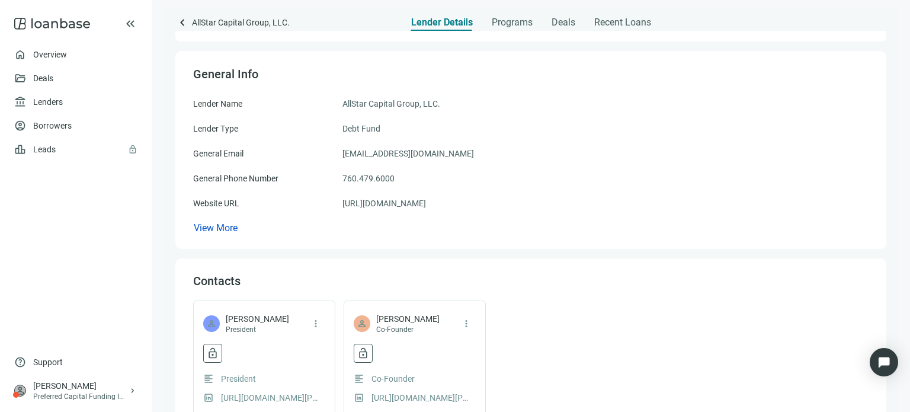
scroll to position [59, 0]
click at [327, 258] on div "Contacts person [PERSON_NAME] President more_vert lock_open crown Reveal contac…" at bounding box center [530, 382] width 711 height 249
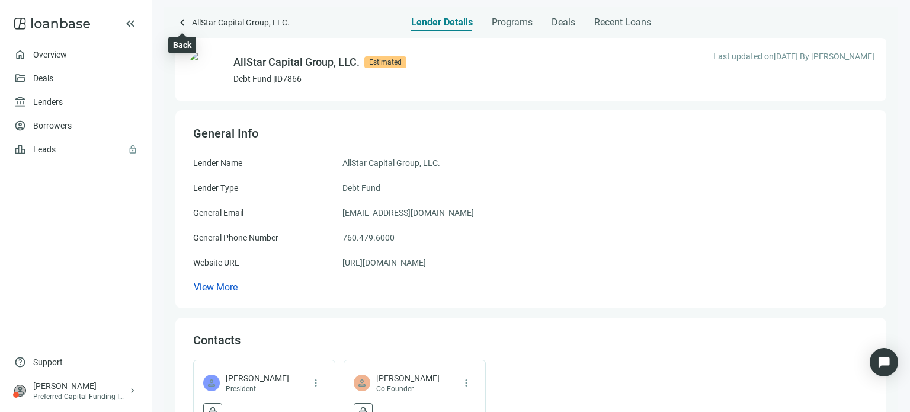
click at [186, 20] on span "keyboard_arrow_left" at bounding box center [182, 22] width 14 height 14
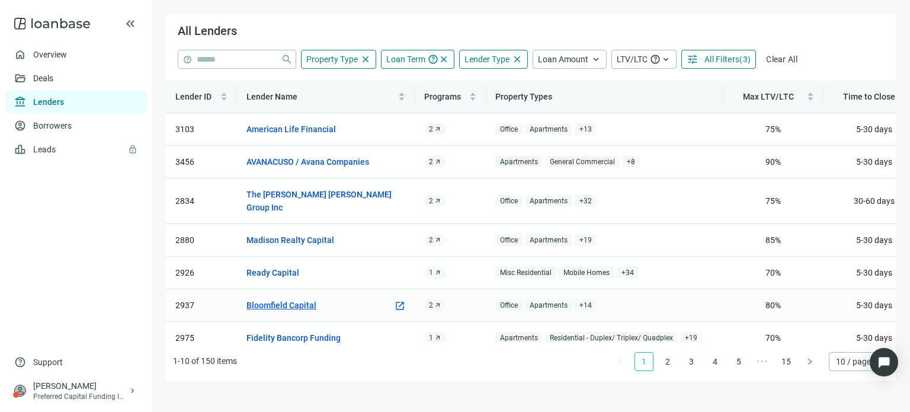
click at [296, 298] on link "Bloomfield Capital" at bounding box center [281, 304] width 70 height 13
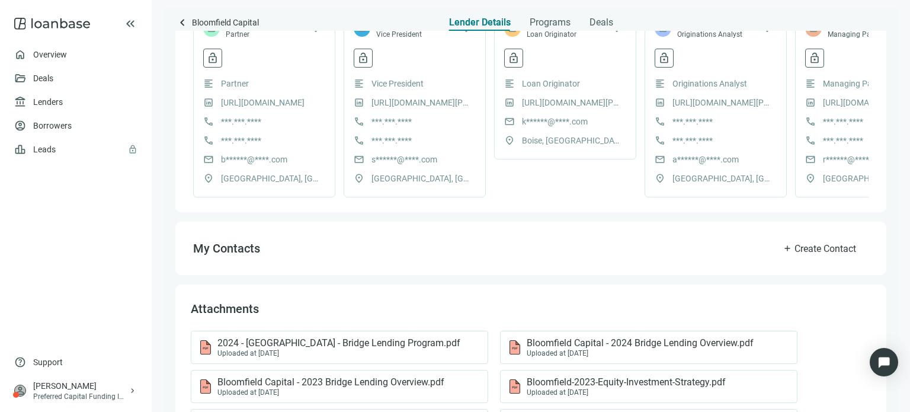
scroll to position [465, 0]
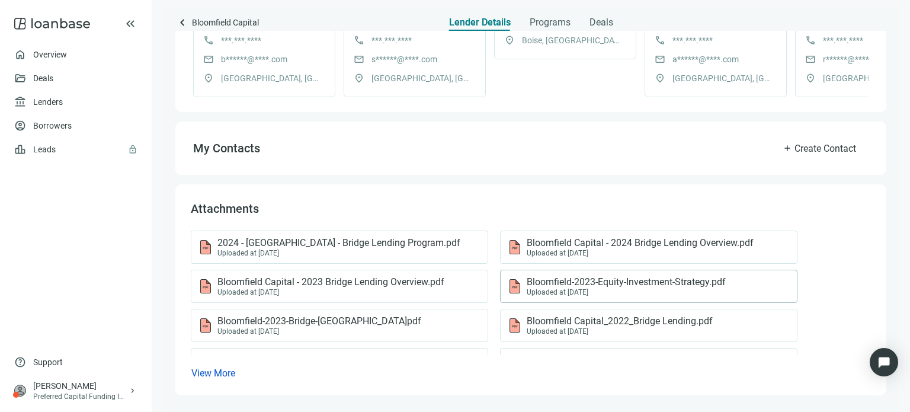
click at [548, 292] on div "Uploaded at [DATE]" at bounding box center [625, 292] width 199 height 8
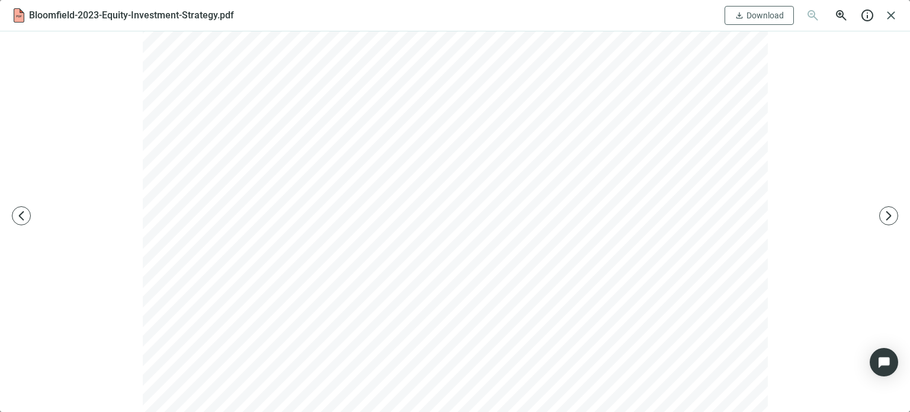
scroll to position [178, 0]
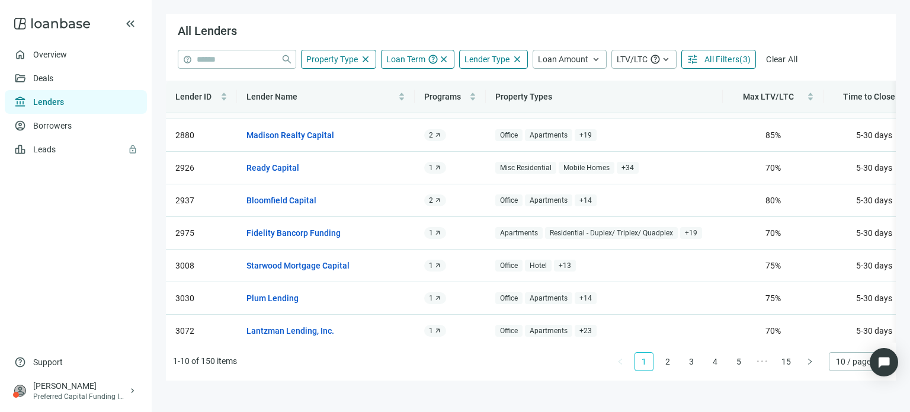
scroll to position [107, 0]
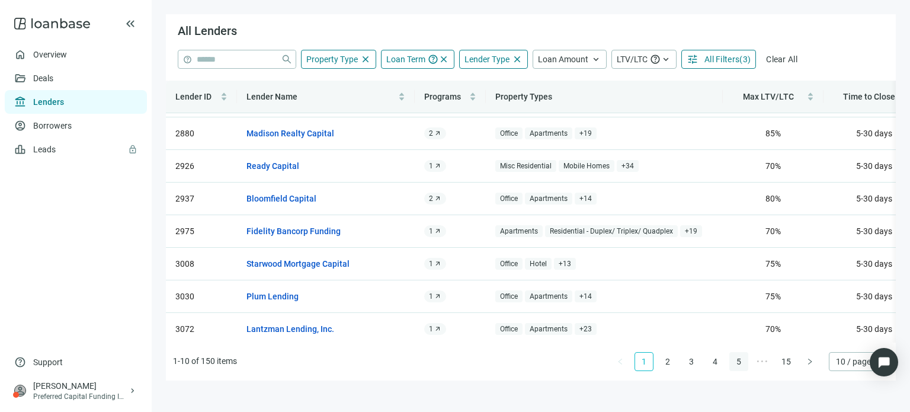
click at [735, 362] on link "5" at bounding box center [739, 361] width 18 height 18
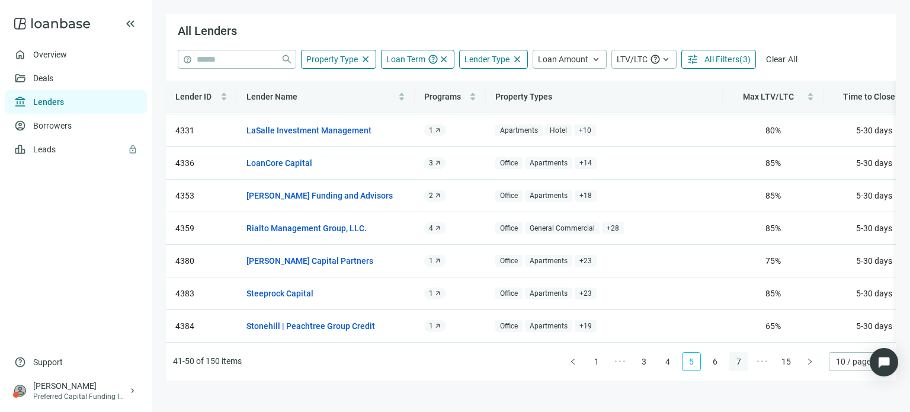
click at [717, 364] on link "6" at bounding box center [715, 361] width 18 height 18
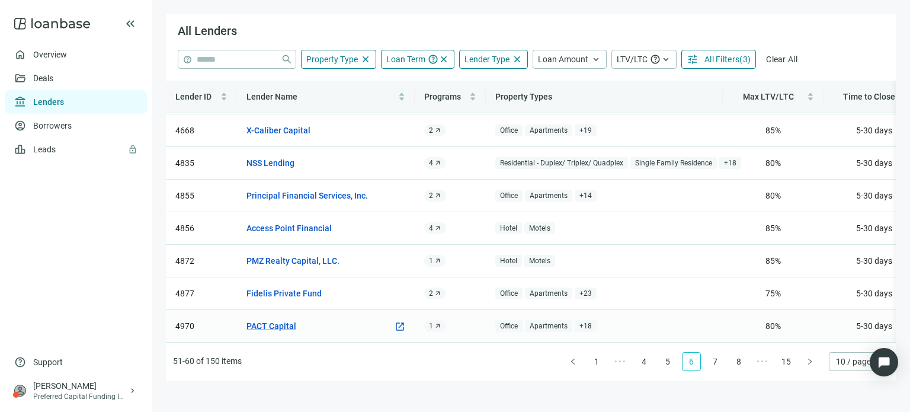
click at [274, 319] on link "PACT Capital" at bounding box center [271, 325] width 50 height 13
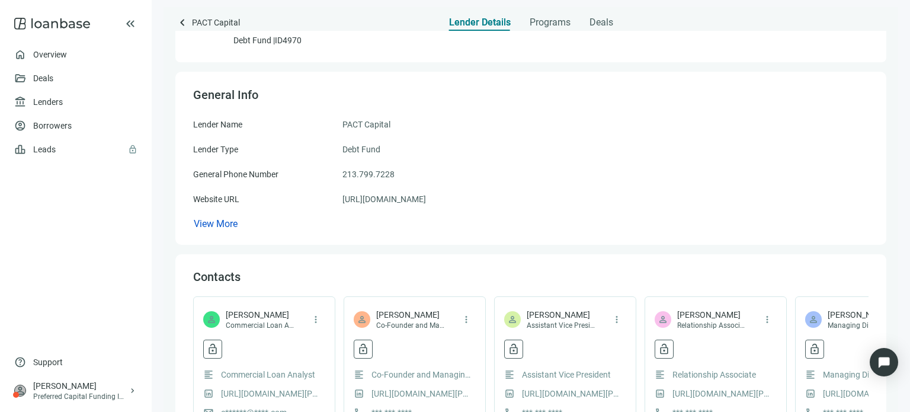
scroll to position [59, 0]
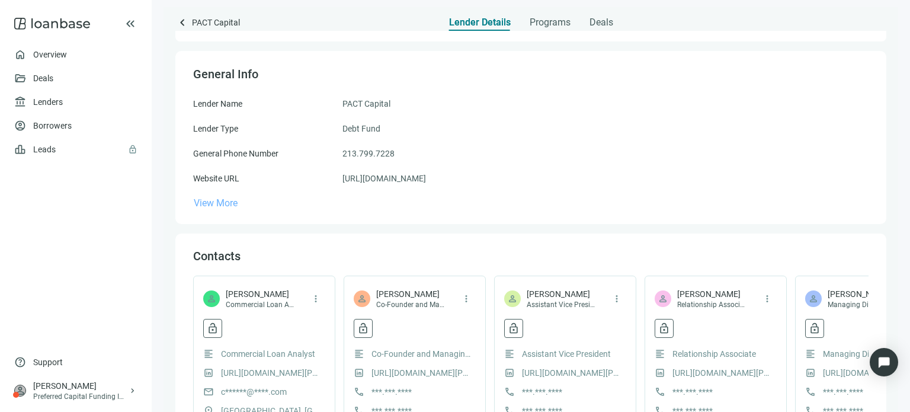
click at [208, 201] on span "View More" at bounding box center [216, 202] width 44 height 11
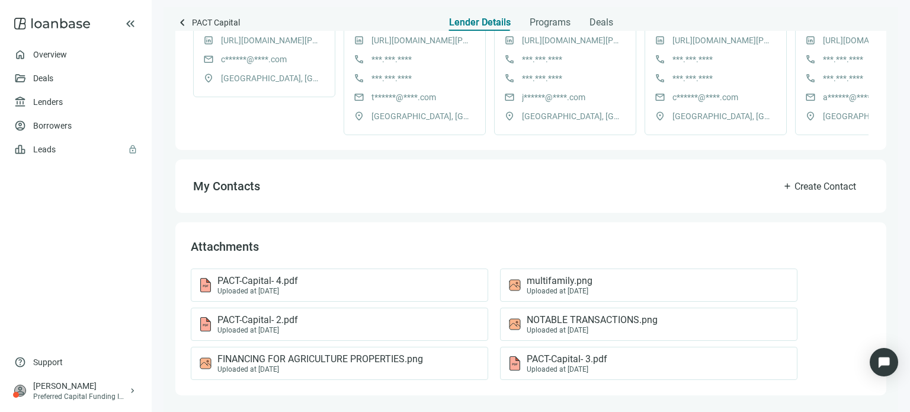
scroll to position [616, 0]
click at [259, 359] on span "FINANCING FOR AGRICULTURE PROPERTIES.png" at bounding box center [319, 359] width 205 height 12
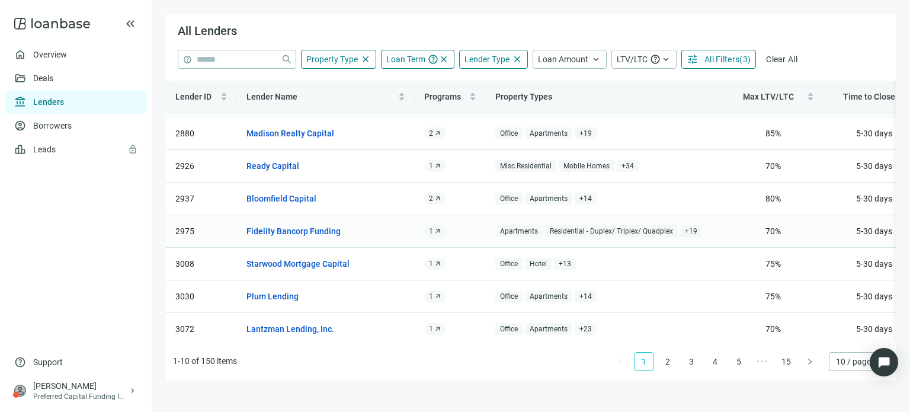
scroll to position [47, 0]
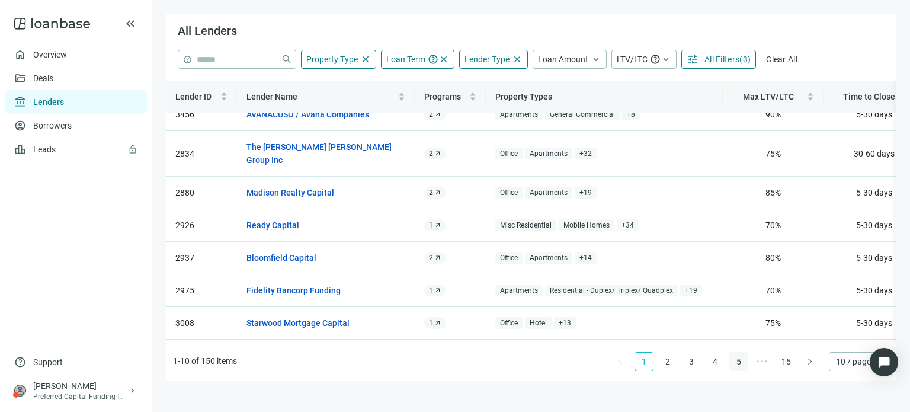
click at [740, 361] on link "5" at bounding box center [739, 361] width 18 height 18
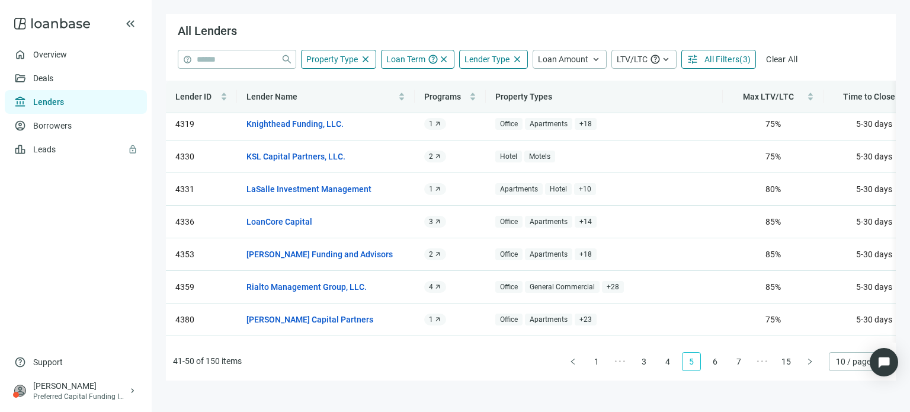
scroll to position [0, 0]
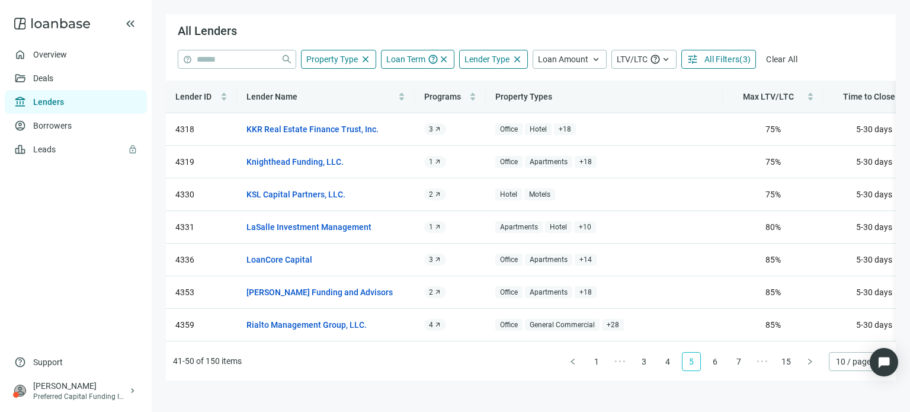
drag, startPoint x: 720, startPoint y: 363, endPoint x: 711, endPoint y: 362, distance: 9.5
click at [719, 363] on link "6" at bounding box center [715, 361] width 18 height 18
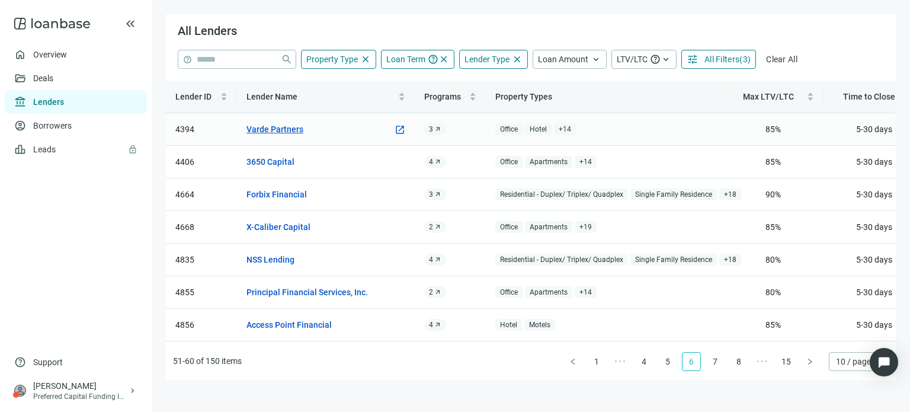
click at [277, 132] on link "Varde Partners" at bounding box center [274, 129] width 57 height 13
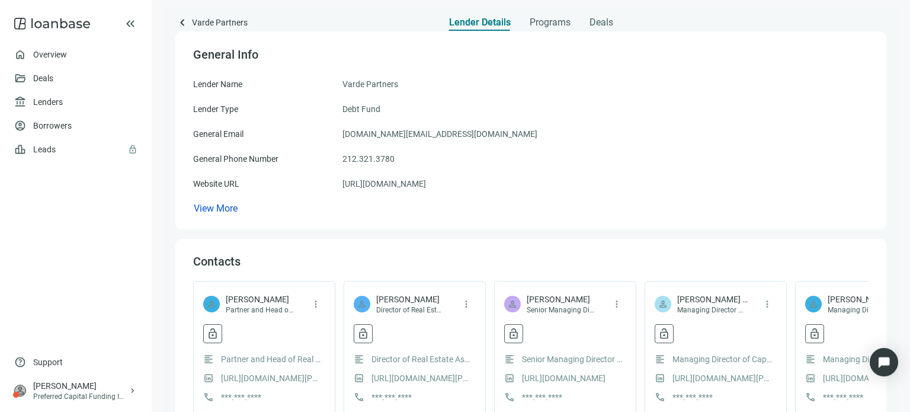
scroll to position [59, 0]
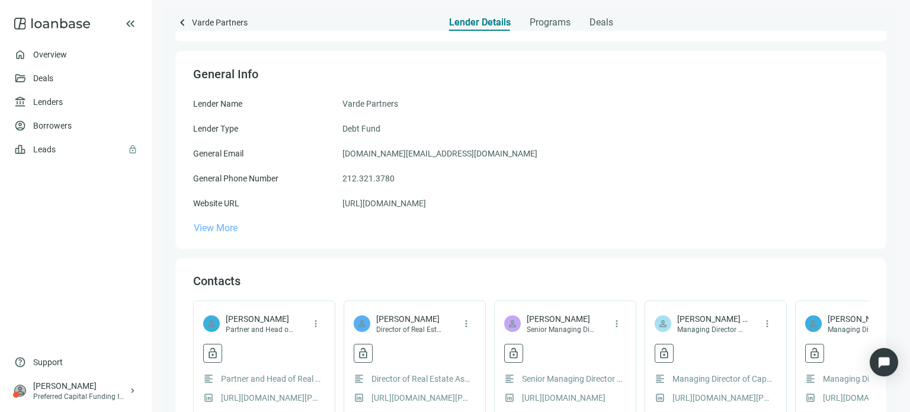
click at [234, 230] on span "View More" at bounding box center [216, 227] width 44 height 11
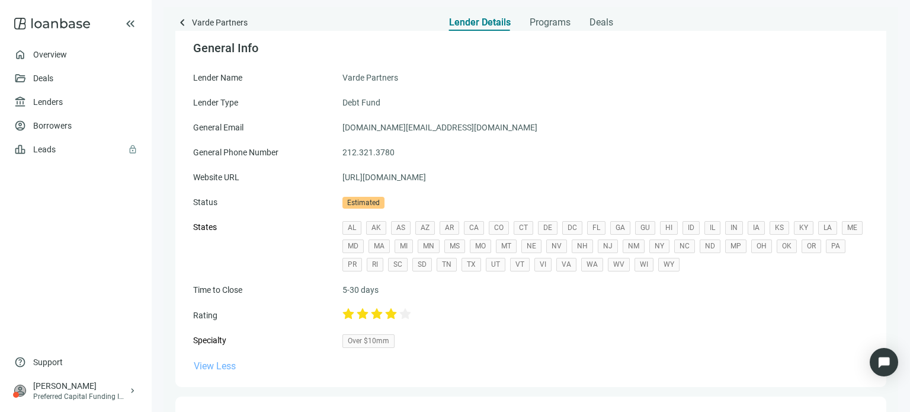
scroll to position [66, 0]
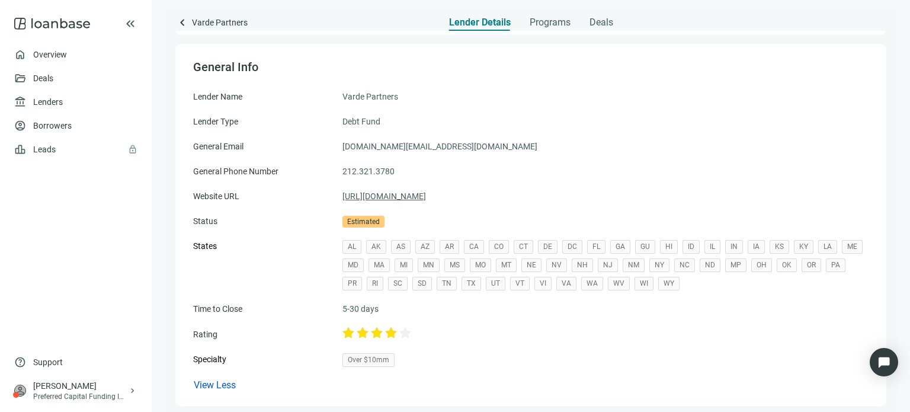
click at [381, 195] on link "[URL][DOMAIN_NAME]" at bounding box center [383, 195] width 83 height 13
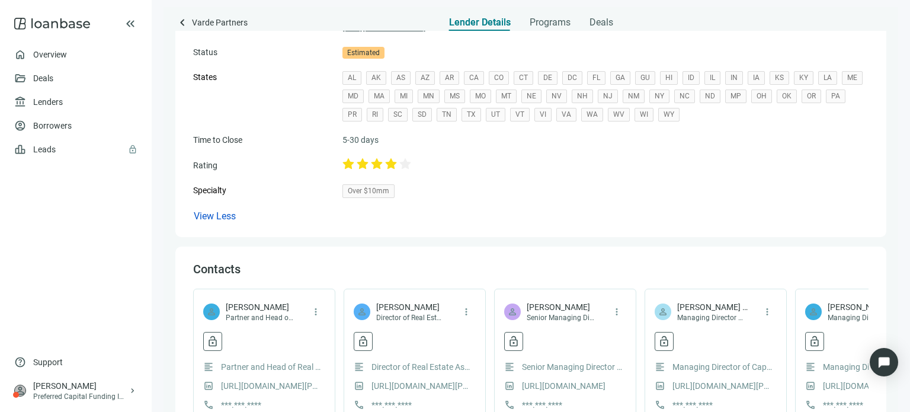
scroll to position [244, 0]
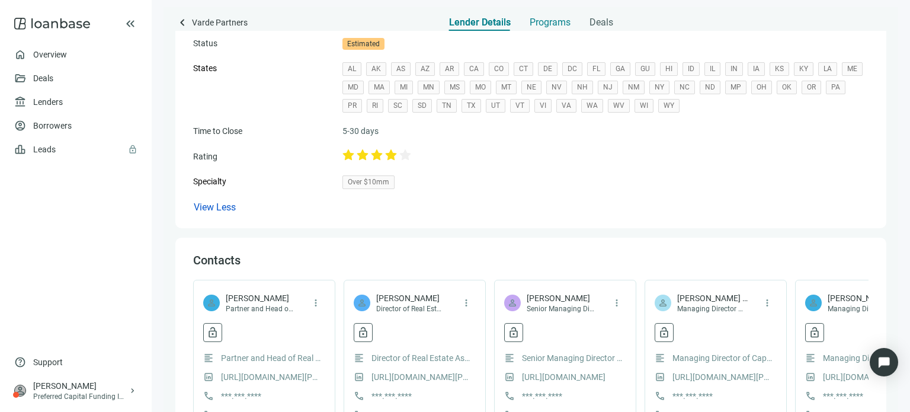
click at [555, 25] on span "Programs" at bounding box center [549, 23] width 41 height 12
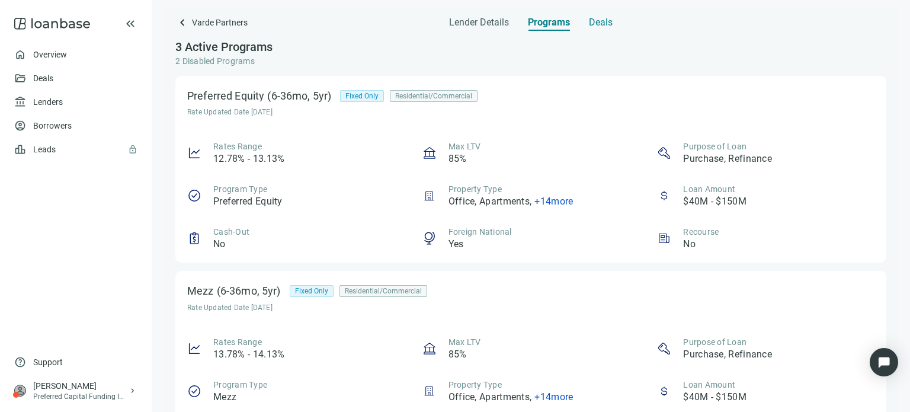
click at [600, 17] on span "Deals" at bounding box center [601, 23] width 24 height 12
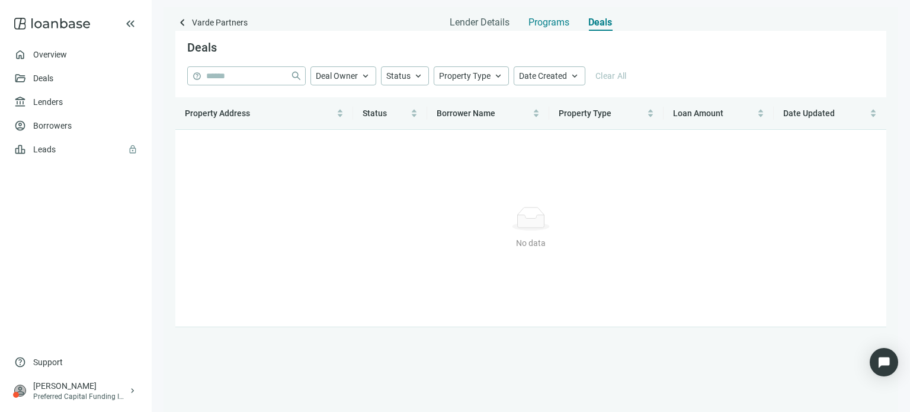
click at [552, 27] on span "Programs" at bounding box center [548, 23] width 41 height 12
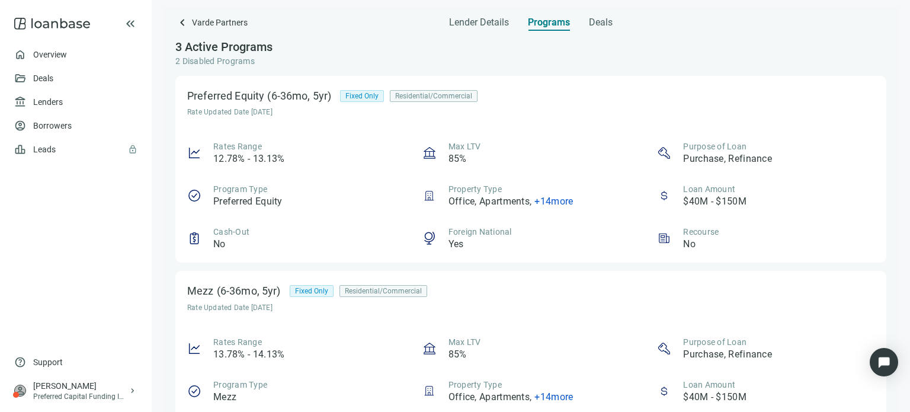
click at [367, 99] on span "Fixed Only" at bounding box center [361, 96] width 33 height 11
click at [493, 24] on span "Lender Details" at bounding box center [479, 23] width 60 height 12
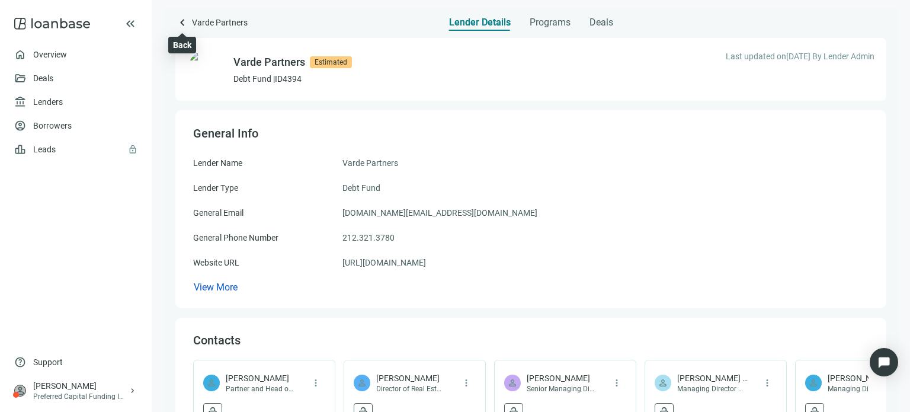
click at [178, 21] on span "keyboard_arrow_left" at bounding box center [182, 22] width 14 height 14
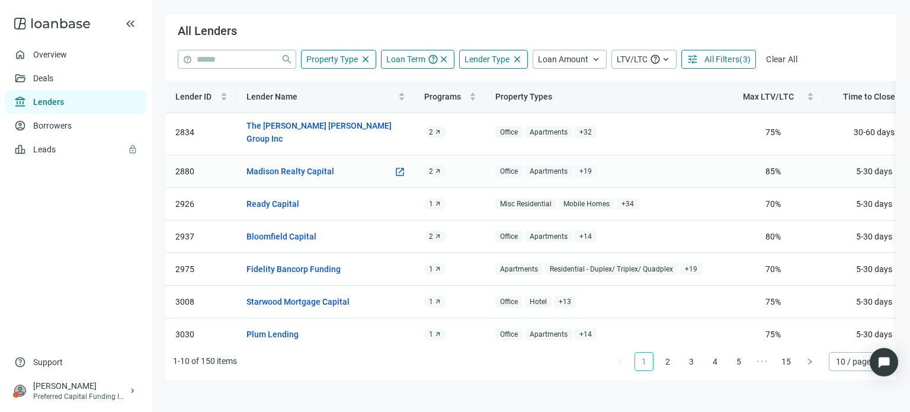
scroll to position [107, 0]
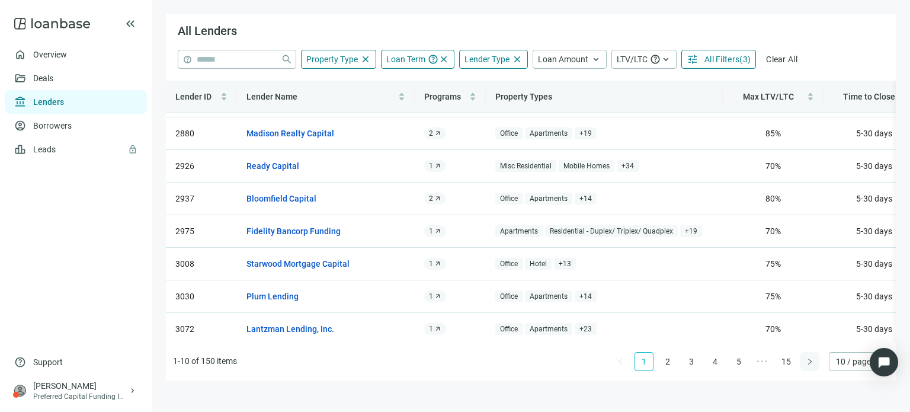
click at [810, 361] on icon "right" at bounding box center [809, 361] width 7 height 7
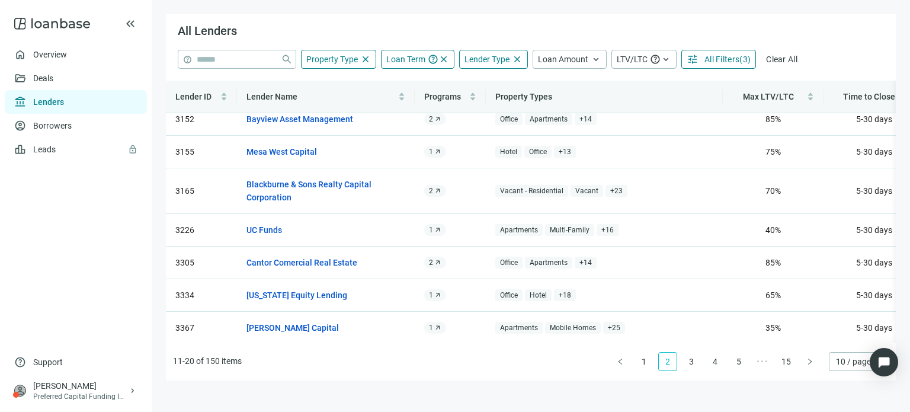
scroll to position [0, 0]
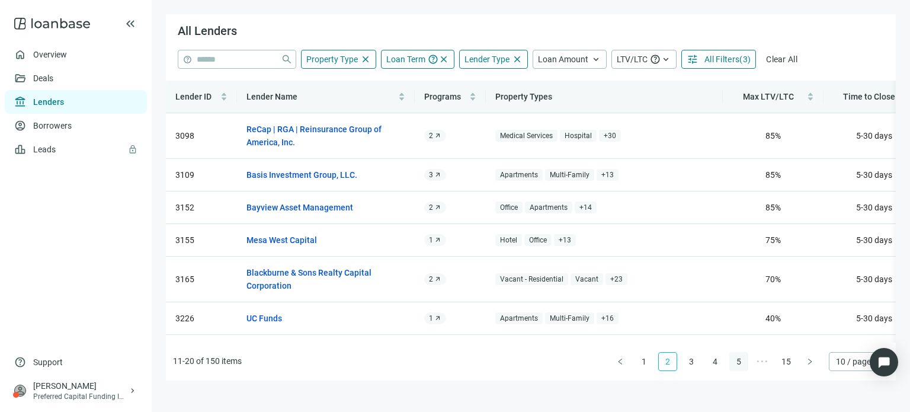
click at [746, 364] on link "5" at bounding box center [739, 361] width 18 height 18
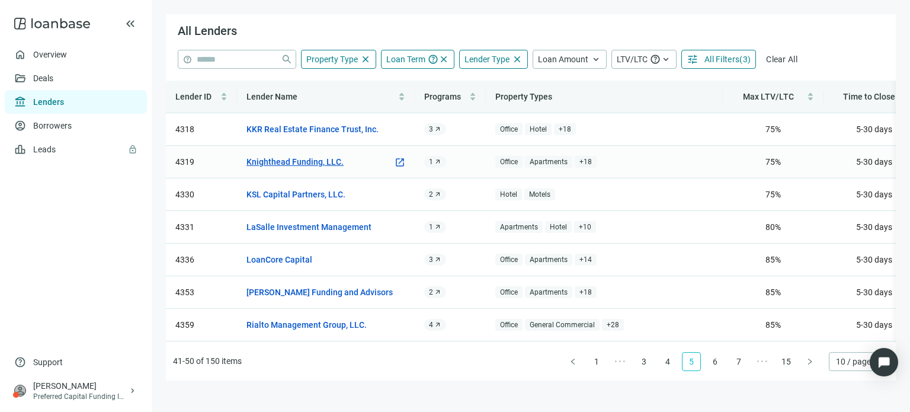
click at [329, 166] on link "Knighthead Funding, LLC." at bounding box center [294, 161] width 97 height 13
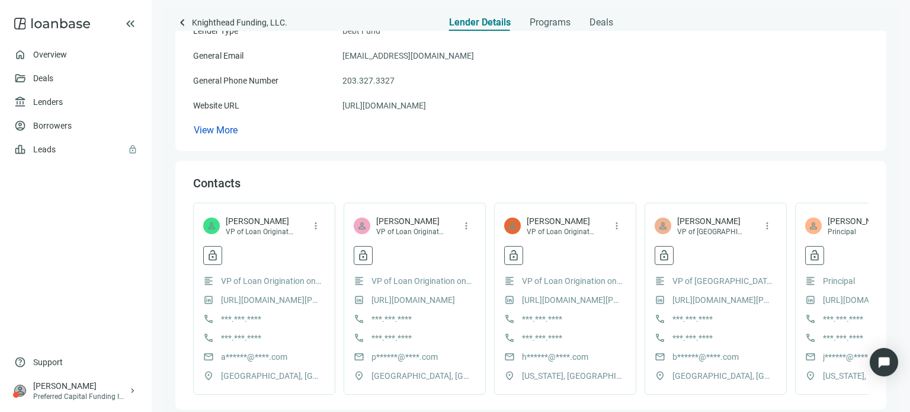
scroll to position [178, 0]
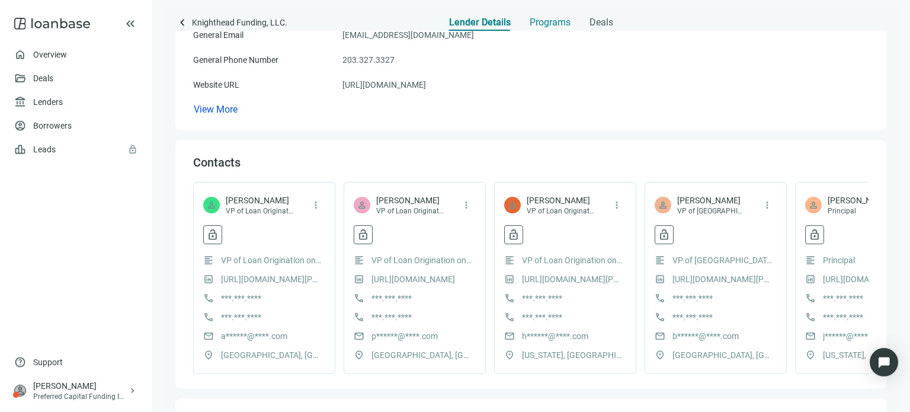
click at [538, 21] on span "Programs" at bounding box center [549, 23] width 41 height 12
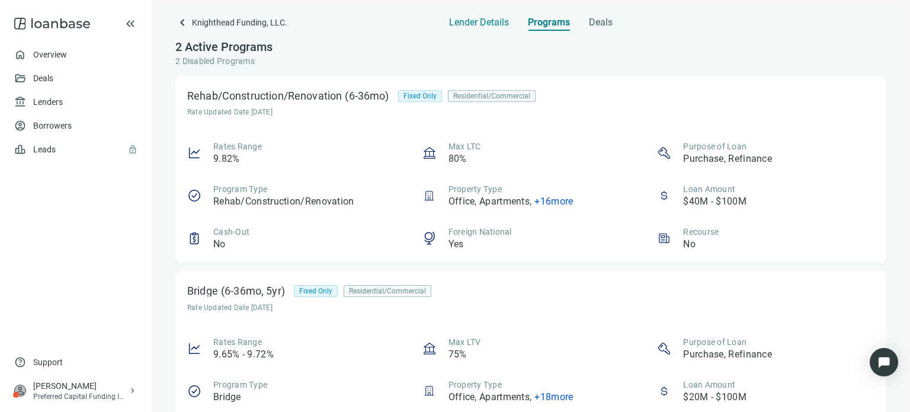
click at [476, 25] on span "Lender Details" at bounding box center [479, 23] width 60 height 12
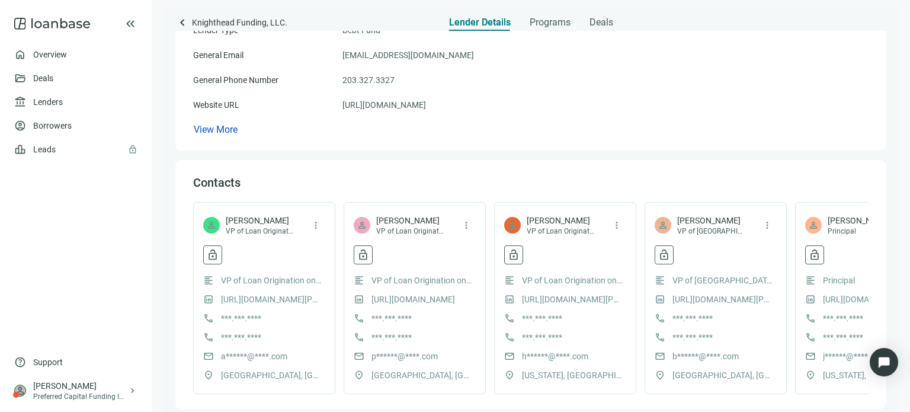
scroll to position [178, 0]
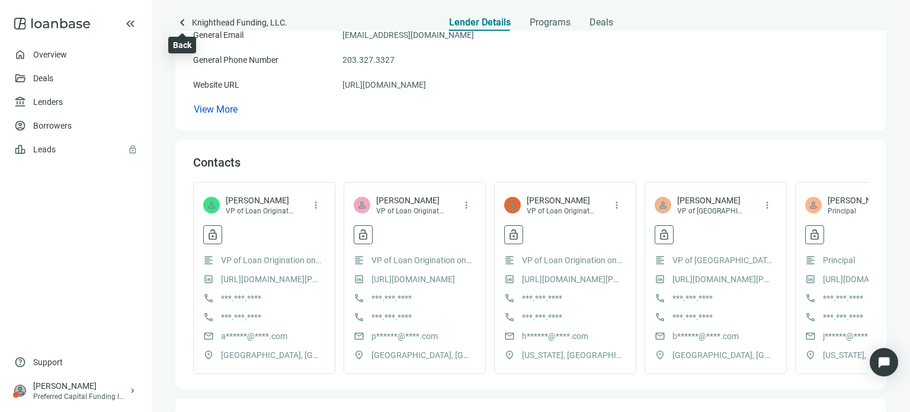
click at [180, 23] on span "keyboard_arrow_left" at bounding box center [182, 22] width 14 height 14
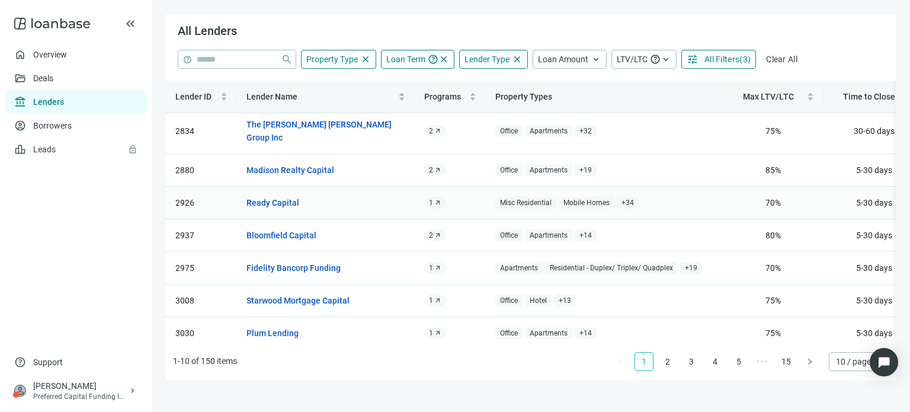
scroll to position [107, 0]
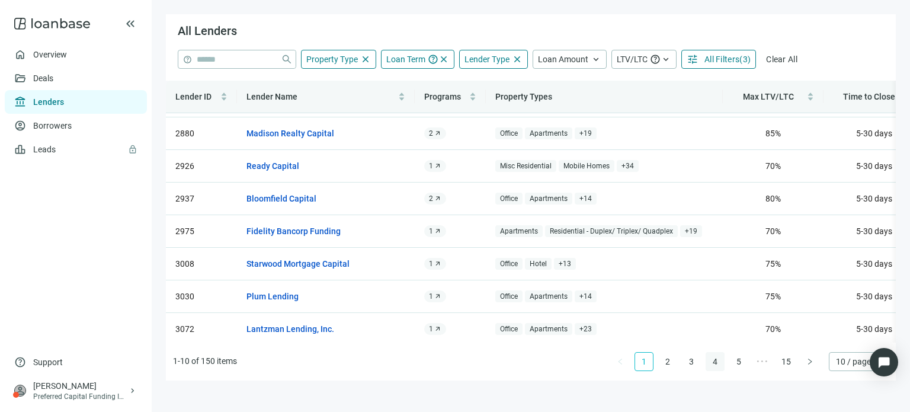
click at [713, 362] on link "4" at bounding box center [715, 361] width 18 height 18
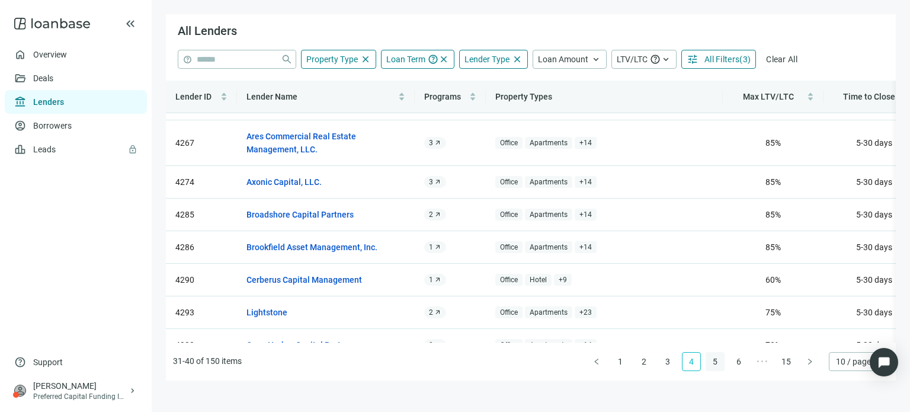
scroll to position [0, 0]
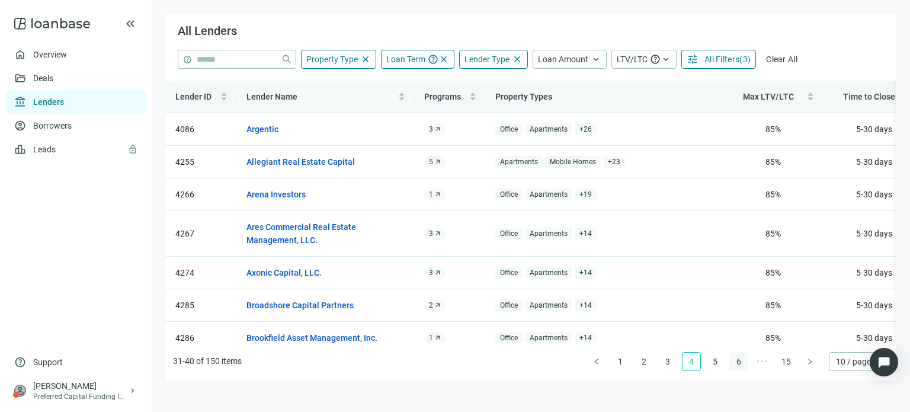
click at [734, 360] on link "6" at bounding box center [739, 361] width 18 height 18
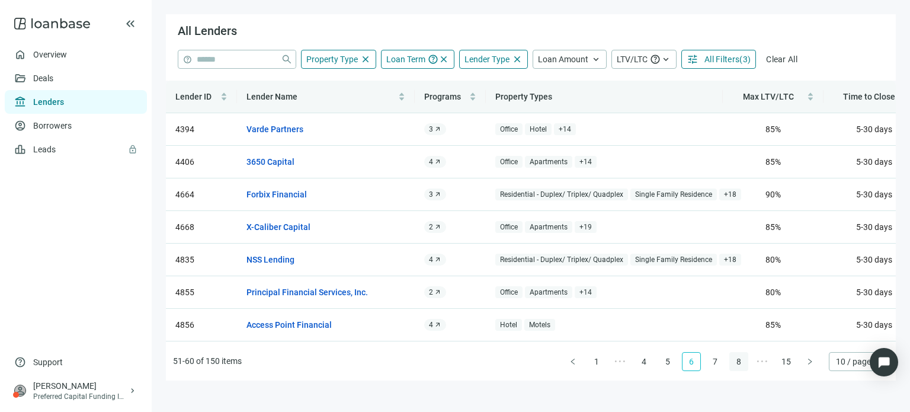
click at [740, 362] on link "8" at bounding box center [739, 361] width 18 height 18
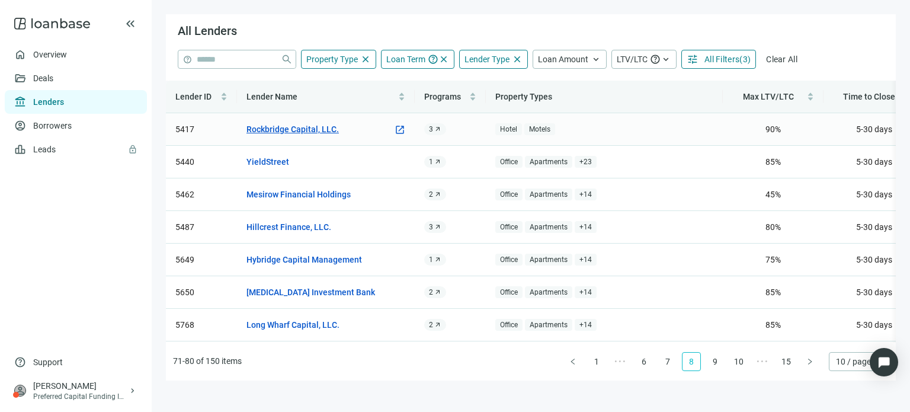
click at [287, 133] on link "Rockbridge Capital, LLC." at bounding box center [292, 129] width 92 height 13
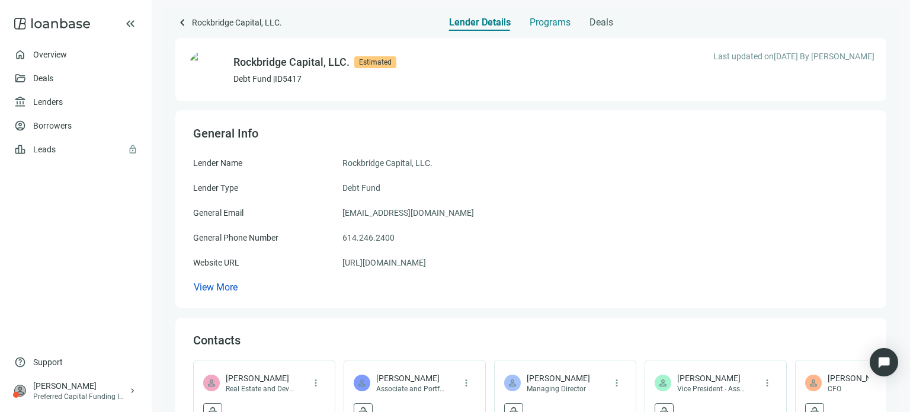
click at [550, 25] on span "Programs" at bounding box center [549, 23] width 41 height 12
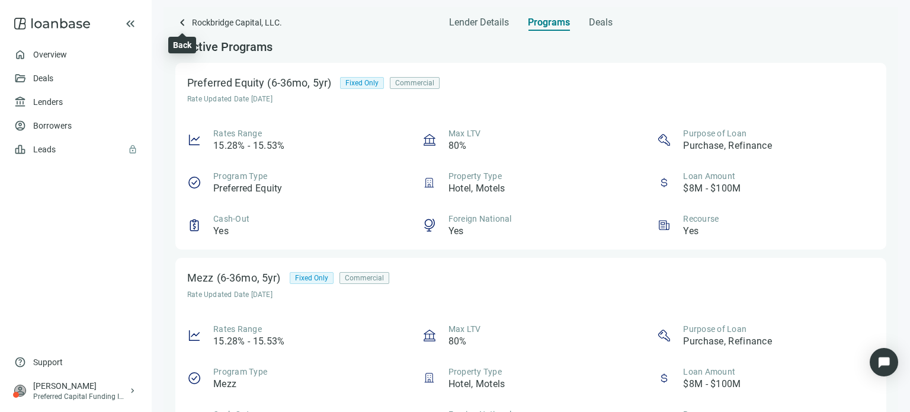
click at [180, 27] on span "keyboard_arrow_left" at bounding box center [182, 22] width 14 height 14
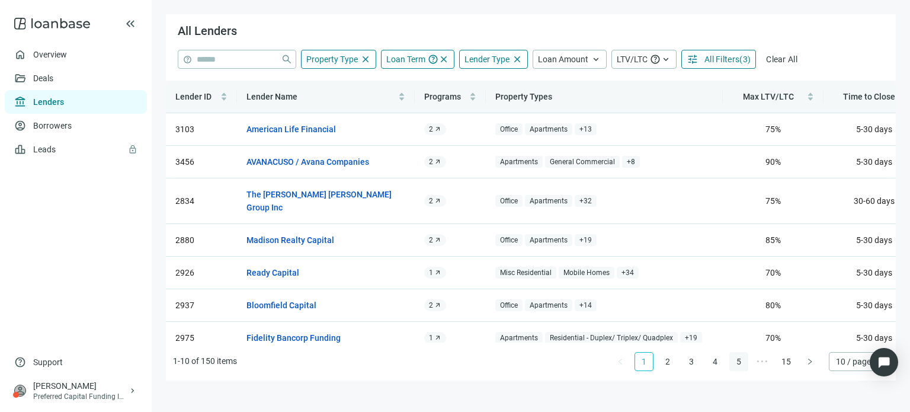
click at [735, 361] on link "5" at bounding box center [739, 361] width 18 height 18
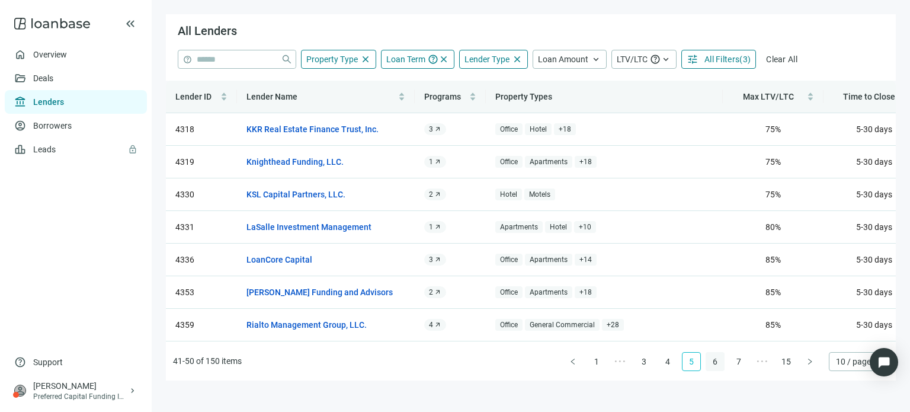
click at [712, 362] on link "6" at bounding box center [715, 361] width 18 height 18
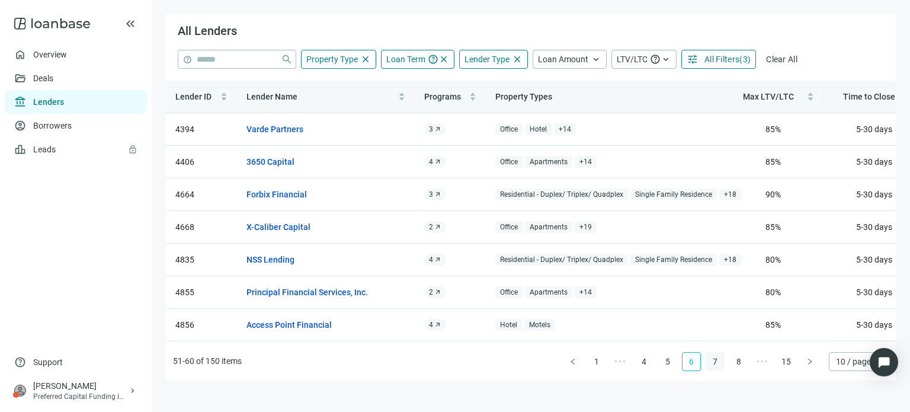
click at [722, 359] on link "7" at bounding box center [715, 361] width 18 height 18
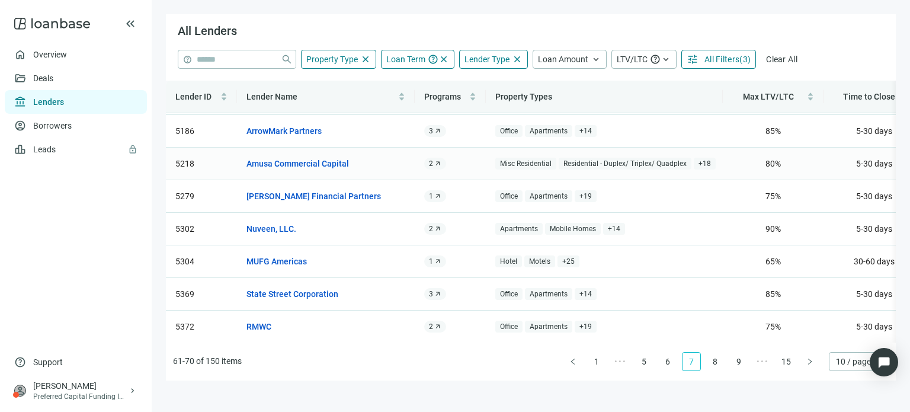
scroll to position [107, 0]
click at [713, 362] on link "8" at bounding box center [715, 361] width 18 height 18
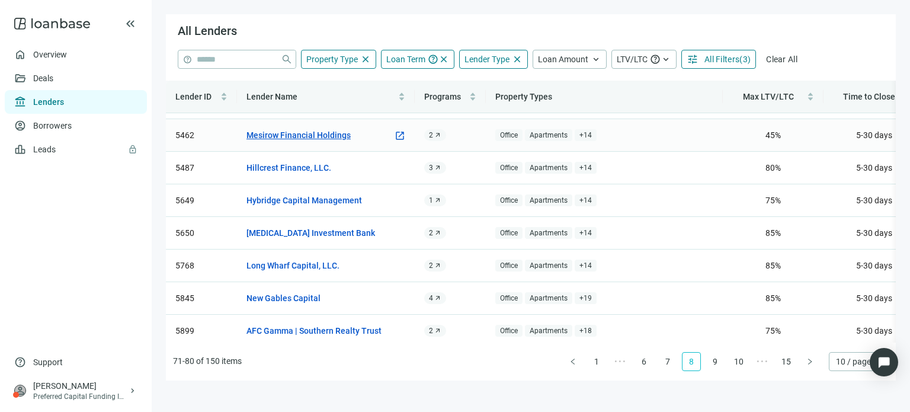
scroll to position [0, 0]
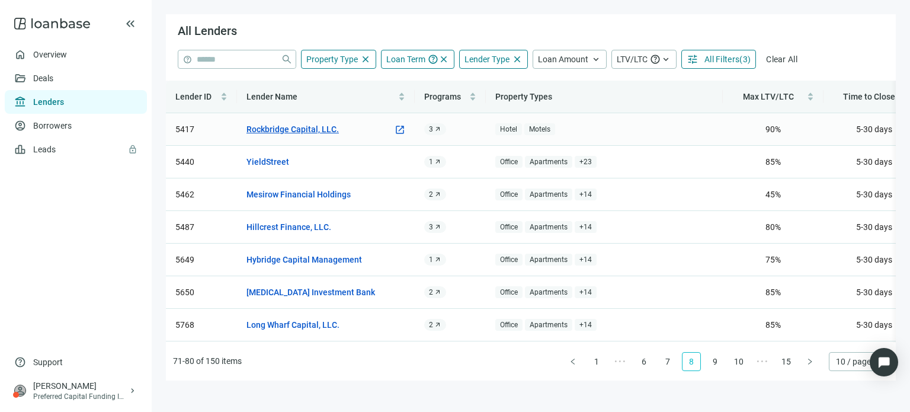
click at [310, 127] on link "Rockbridge Capital, LLC." at bounding box center [292, 129] width 92 height 13
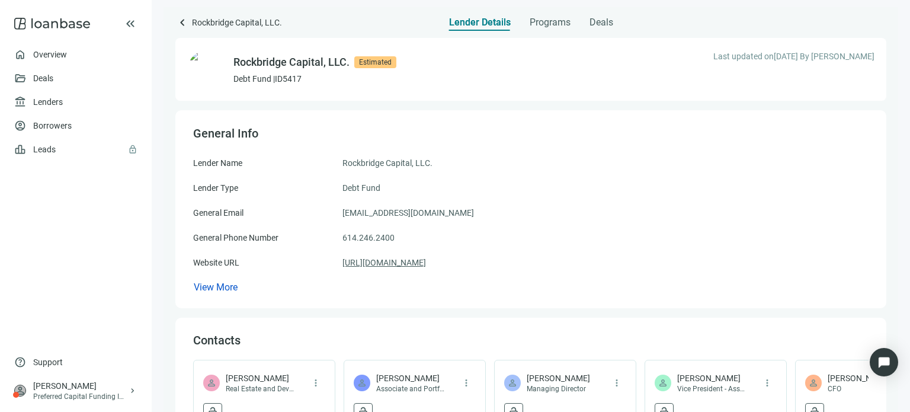
click at [407, 264] on link "[URL][DOMAIN_NAME]" at bounding box center [383, 262] width 83 height 13
click at [182, 23] on span "keyboard_arrow_left" at bounding box center [182, 22] width 14 height 14
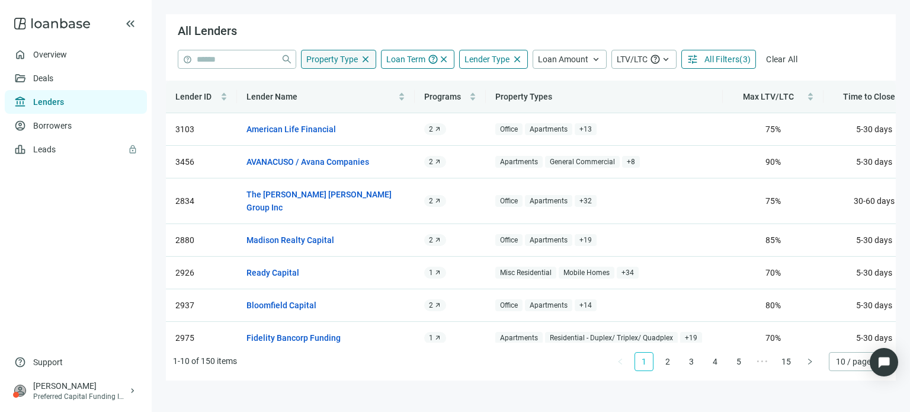
click at [351, 62] on span "Property Type" at bounding box center [332, 58] width 52 height 9
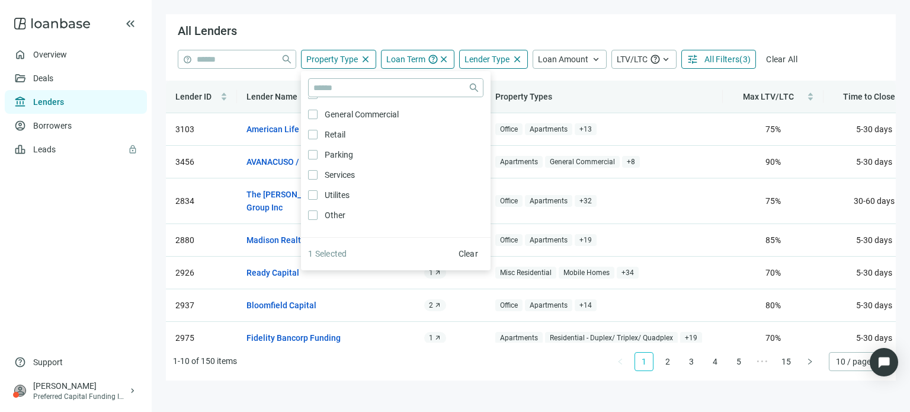
scroll to position [635, 0]
click at [333, 32] on div "All Lenders" at bounding box center [531, 32] width 730 height 36
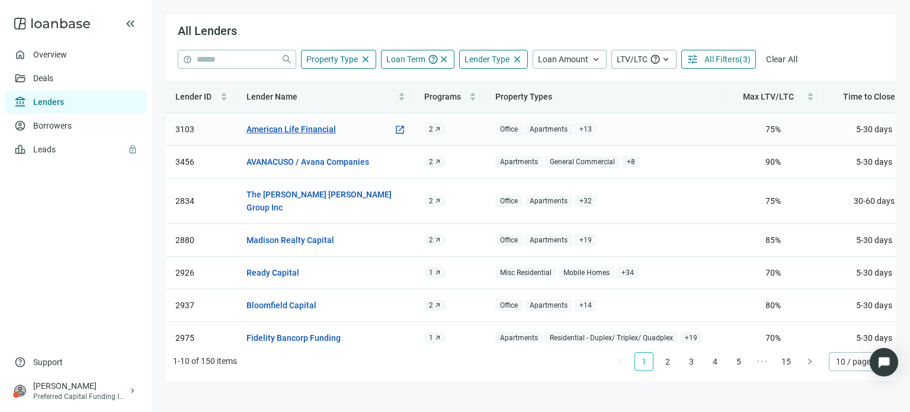
click at [315, 131] on link "American Life Financial" at bounding box center [290, 129] width 89 height 13
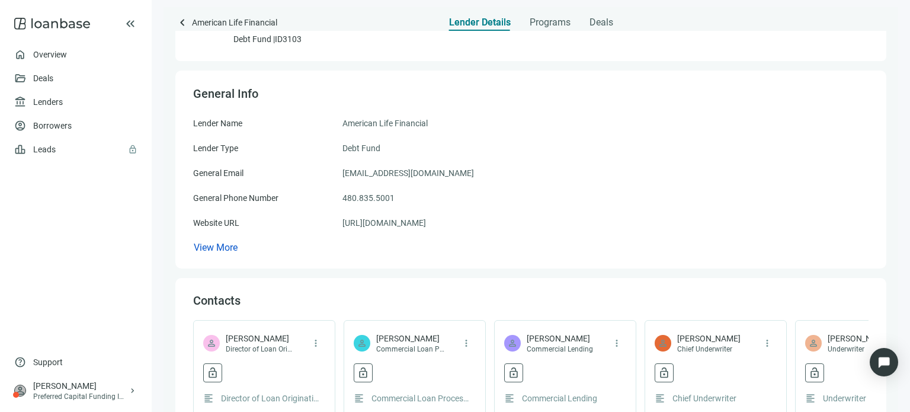
scroll to position [59, 0]
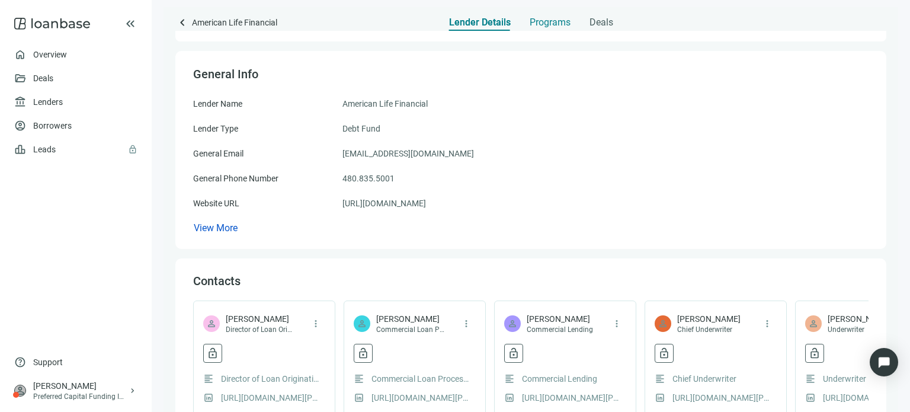
click at [541, 25] on span "Programs" at bounding box center [549, 23] width 41 height 12
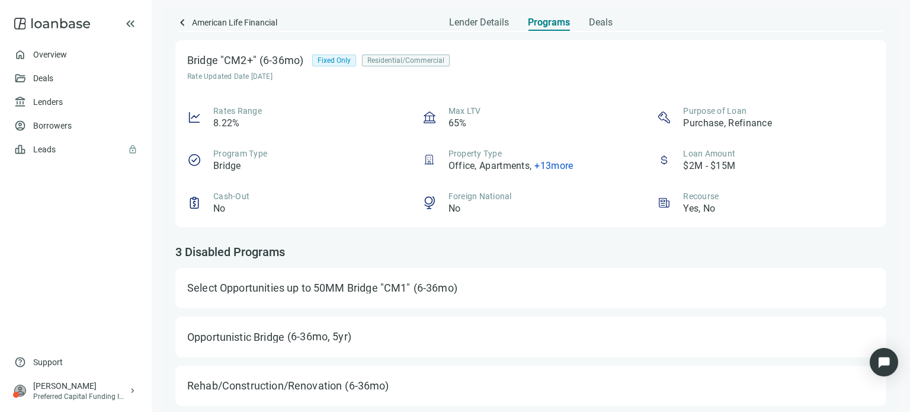
scroll to position [621, 0]
